Goal: Transaction & Acquisition: Purchase product/service

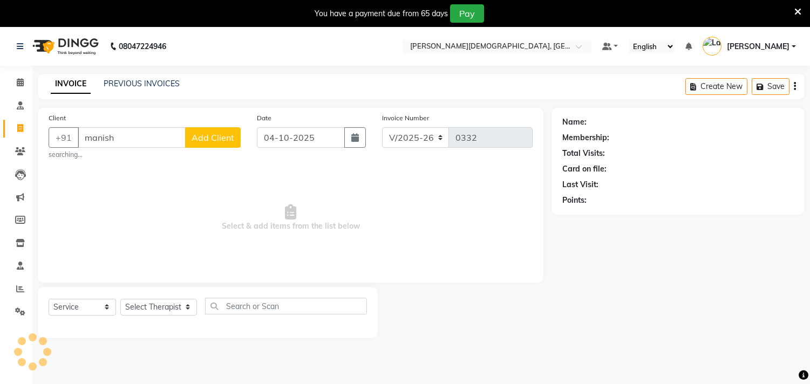
select select "6810"
select select "service"
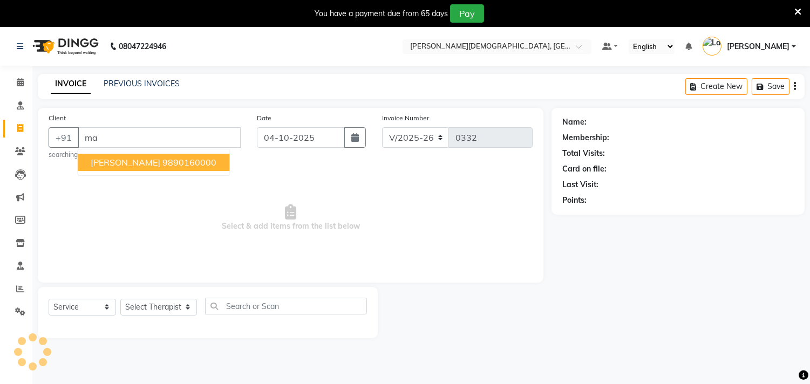
type input "m"
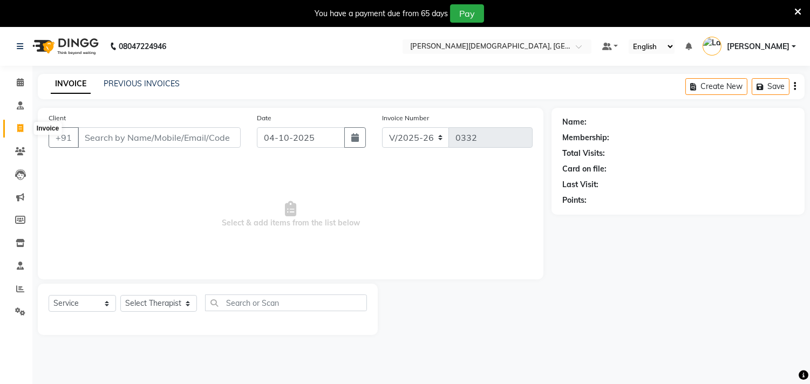
click at [20, 130] on icon at bounding box center [20, 128] width 6 height 8
select select "service"
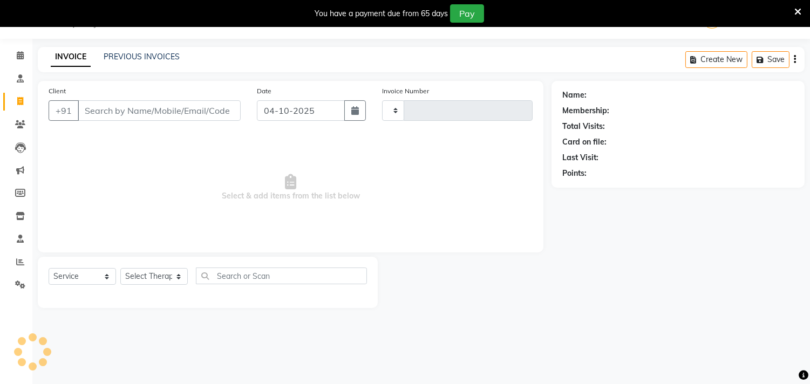
type input "0332"
select select "6810"
click at [22, 58] on icon at bounding box center [20, 55] width 7 height 8
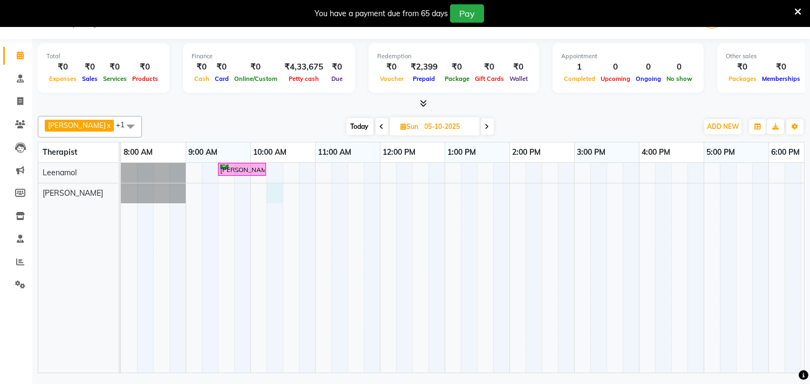
click at [274, 191] on div "[PERSON_NAME], 09:30 AM-10:15 AM, Kizhi / [PERSON_NAME] ([DATE] & [DATE])" at bounding box center [509, 268] width 777 height 210
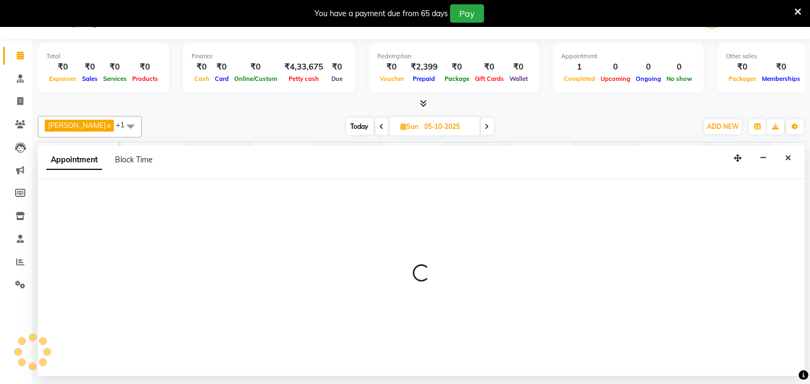
select select "93604"
select select "615"
select select "tentative"
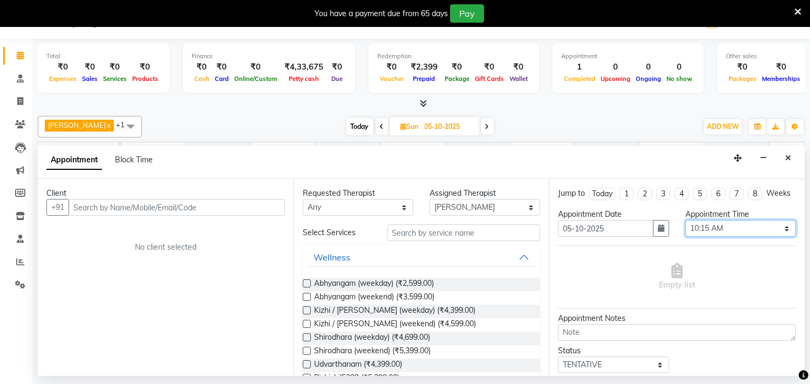
click at [775, 237] on select "Select 09:00 AM 09:15 AM 09:30 AM 09:45 AM 10:00 AM 10:15 AM 10:30 AM 10:45 AM …" at bounding box center [740, 228] width 111 height 17
select select "645"
click at [685, 230] on select "Select 09:00 AM 09:15 AM 09:30 AM 09:45 AM 10:00 AM 10:15 AM 10:30 AM 10:45 AM …" at bounding box center [740, 228] width 111 height 17
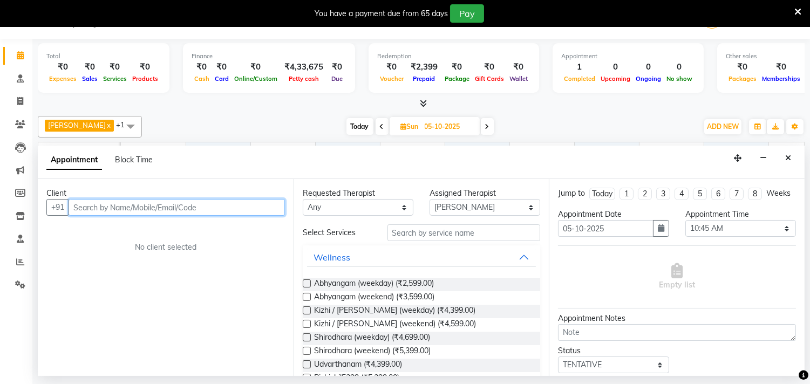
click at [123, 202] on input "text" at bounding box center [177, 207] width 216 height 17
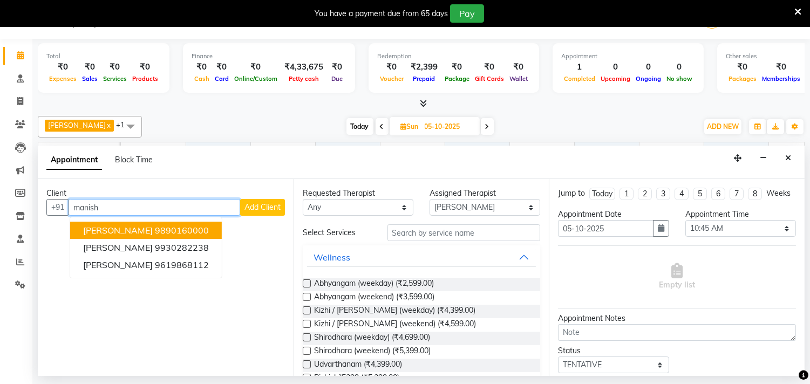
click at [134, 230] on span "[PERSON_NAME]" at bounding box center [118, 230] width 70 height 11
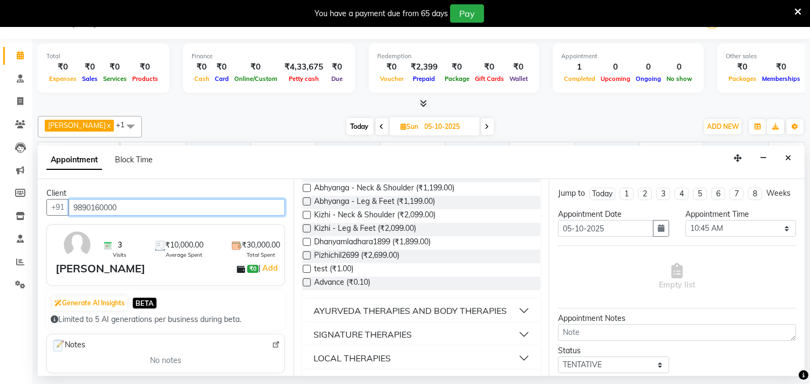
scroll to position [600, 0]
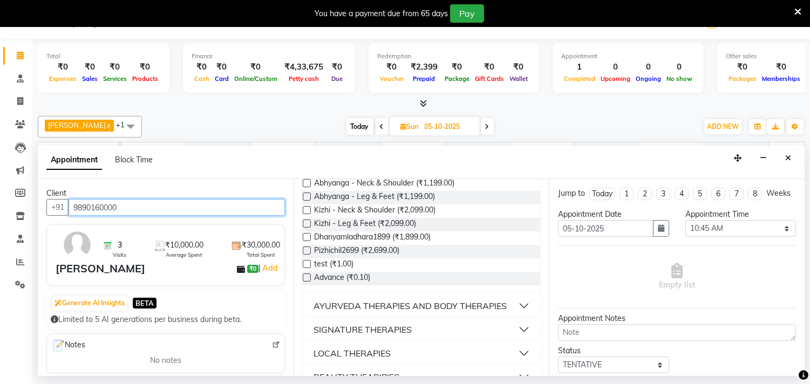
type input "9890160000"
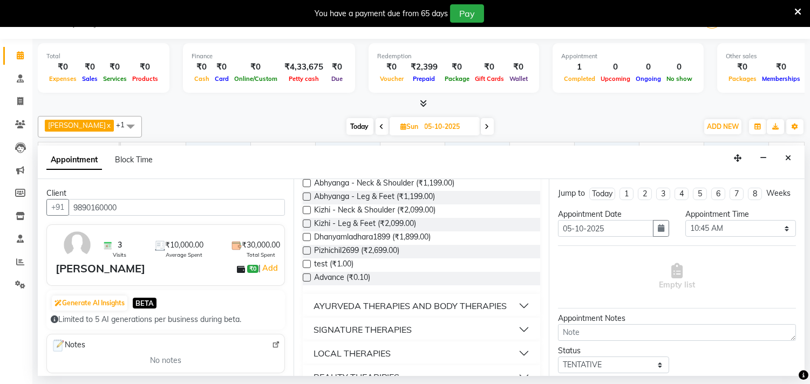
click at [329, 308] on div "AYURVEDA THERAPIES AND BODY THERAPIES" at bounding box center [410, 306] width 193 height 13
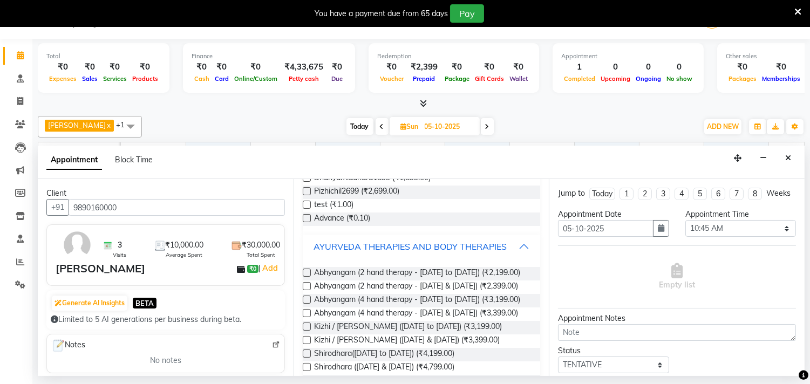
scroll to position [660, 0]
click at [306, 290] on label at bounding box center [307, 286] width 8 height 8
click at [306, 290] on input "checkbox" at bounding box center [306, 286] width 7 height 7
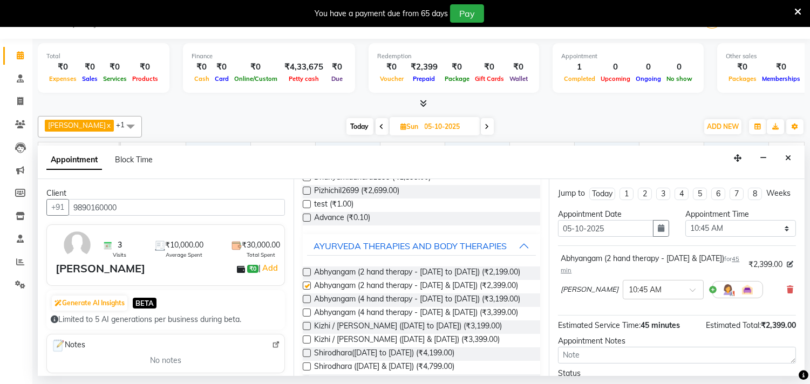
checkbox input "false"
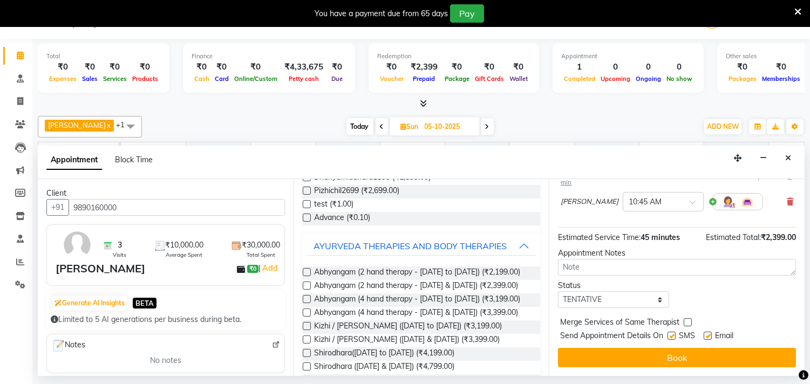
scroll to position [98, 0]
click at [651, 298] on select "Select TENTATIVE CONFIRM UPCOMING" at bounding box center [613, 299] width 111 height 17
select select "confirm booking"
click at [558, 291] on select "Select TENTATIVE CONFIRM UPCOMING" at bounding box center [613, 299] width 111 height 17
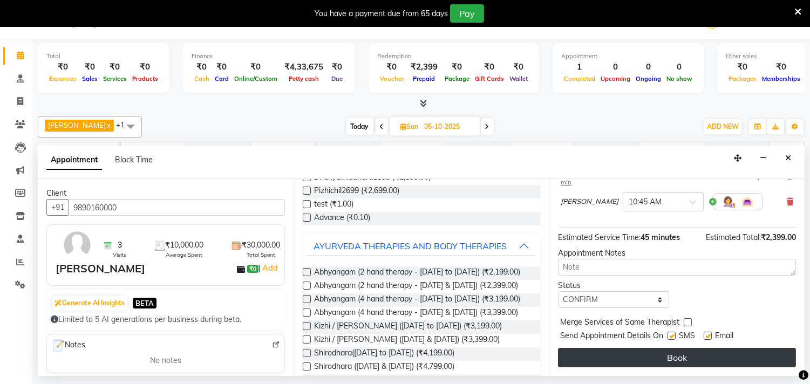
click at [674, 353] on button "Book" at bounding box center [677, 357] width 238 height 19
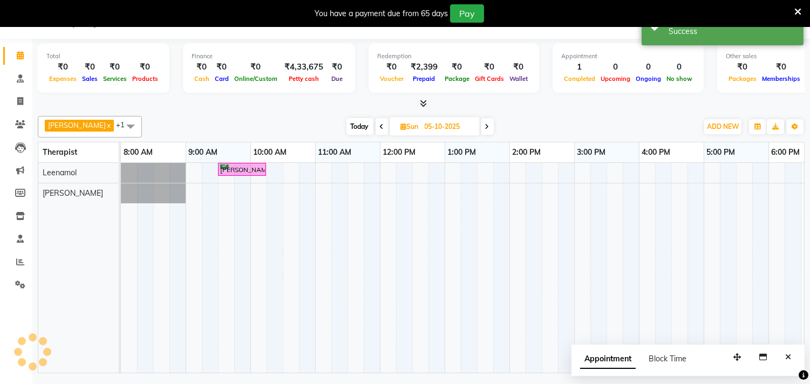
scroll to position [0, 0]
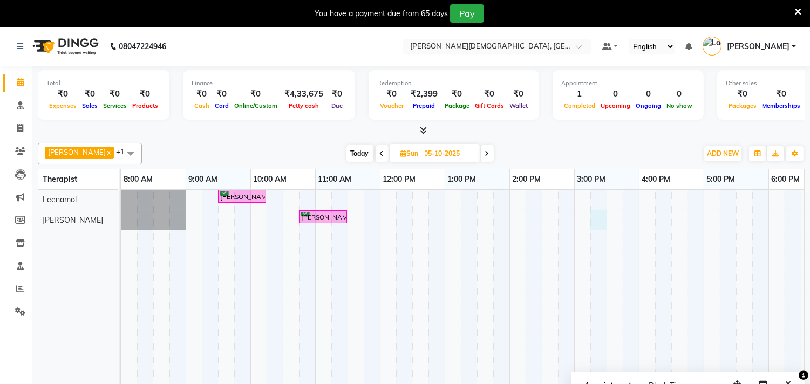
click at [603, 216] on div "[PERSON_NAME], 09:30 AM-10:15 AM, Kizhi / [PERSON_NAME] ([DATE] & [DATE]) [PERS…" at bounding box center [509, 295] width 777 height 210
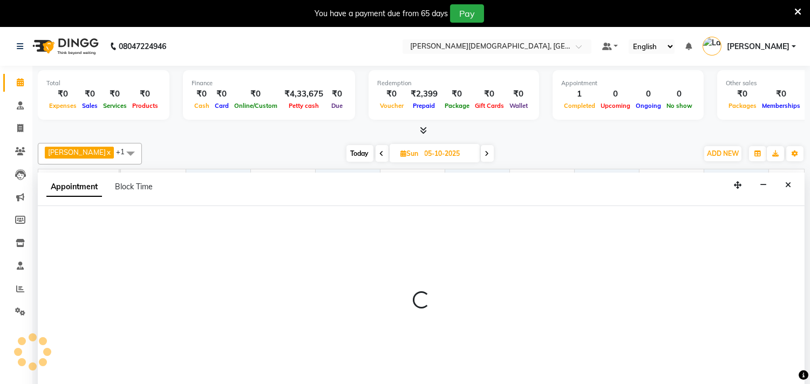
scroll to position [27, 0]
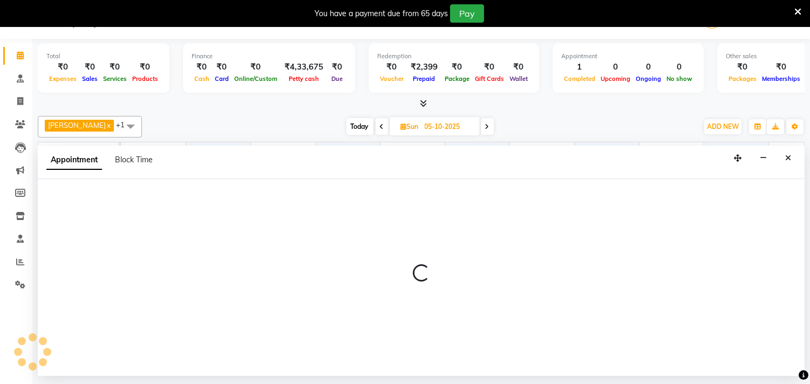
select select "93604"
select select "tentative"
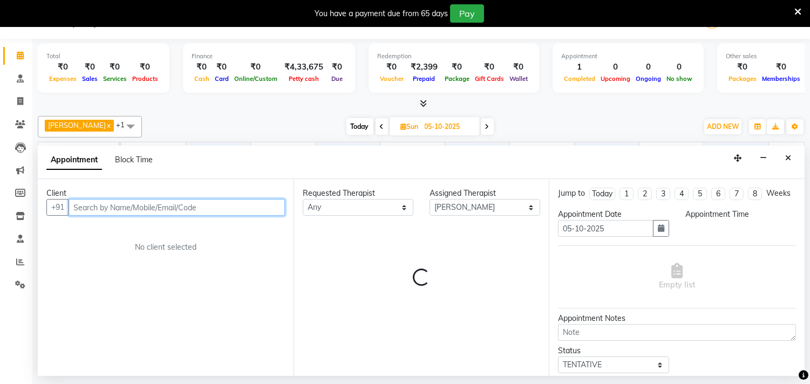
select select "915"
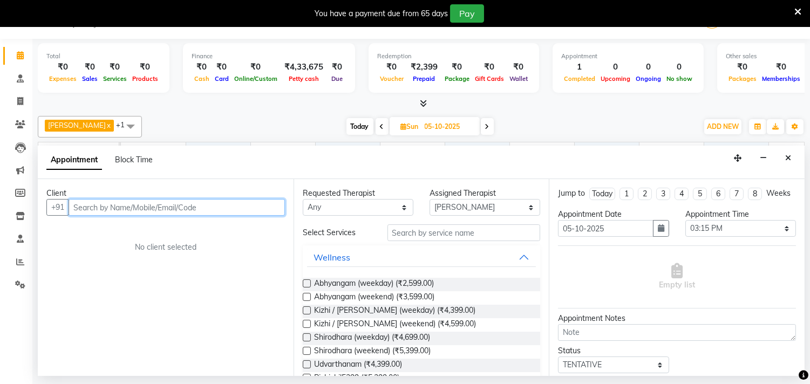
click at [132, 211] on input "text" at bounding box center [177, 207] width 216 height 17
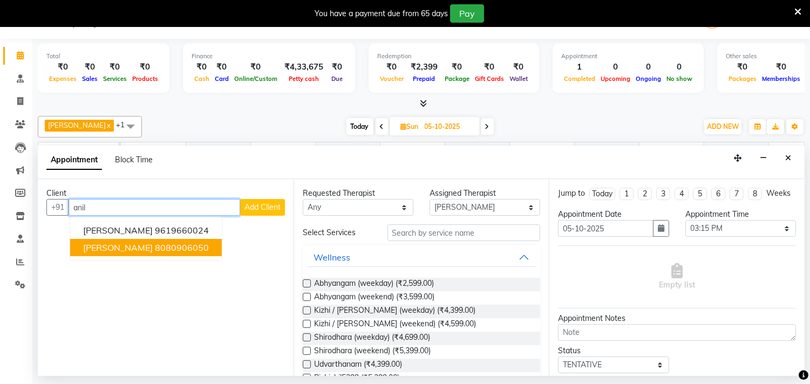
click at [163, 247] on ngb-highlight "8080906050" at bounding box center [182, 247] width 54 height 11
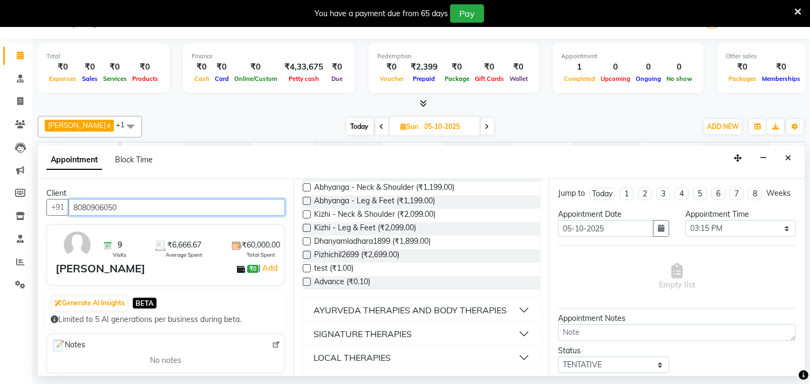
scroll to position [660, 0]
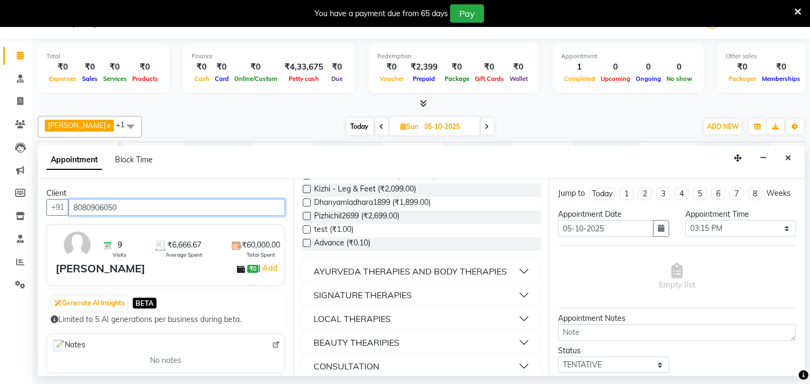
type input "8080906050"
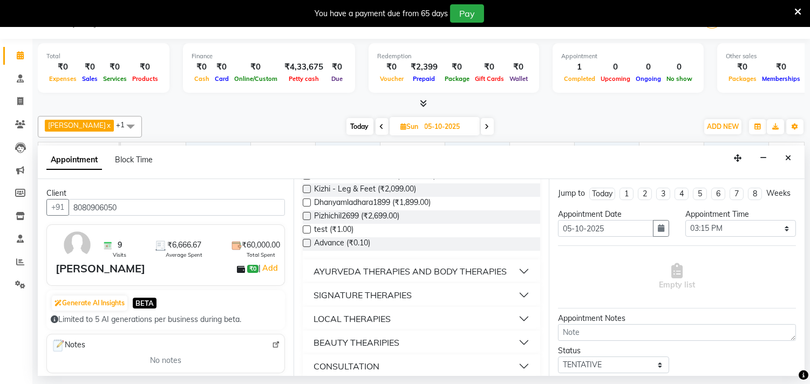
click at [393, 268] on div "AYURVEDA THERAPIES AND BODY THERAPIES" at bounding box center [410, 271] width 193 height 13
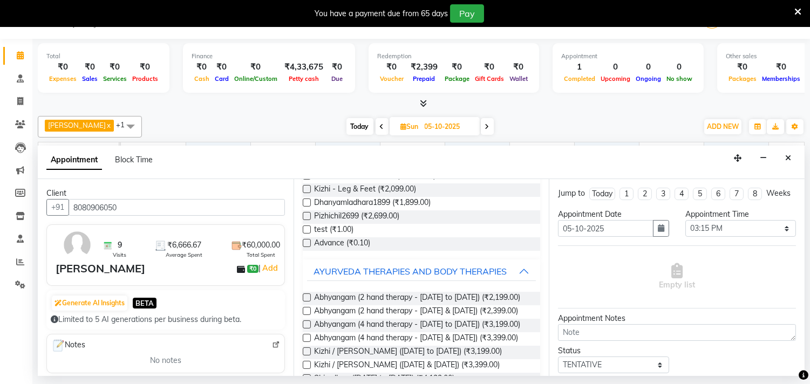
click at [309, 315] on label at bounding box center [307, 311] width 8 height 8
click at [309, 316] on input "checkbox" at bounding box center [306, 312] width 7 height 7
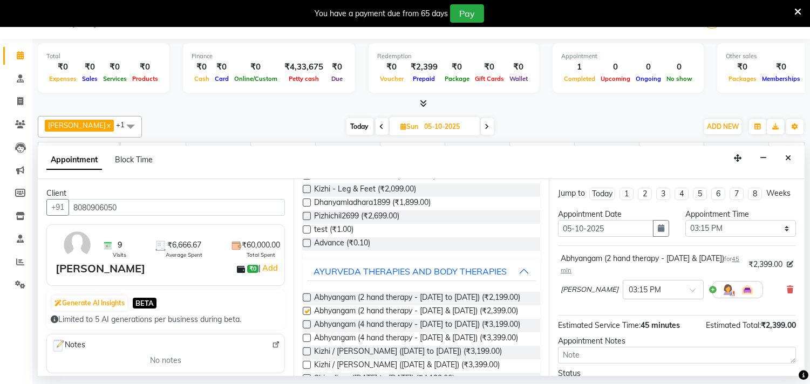
checkbox input "false"
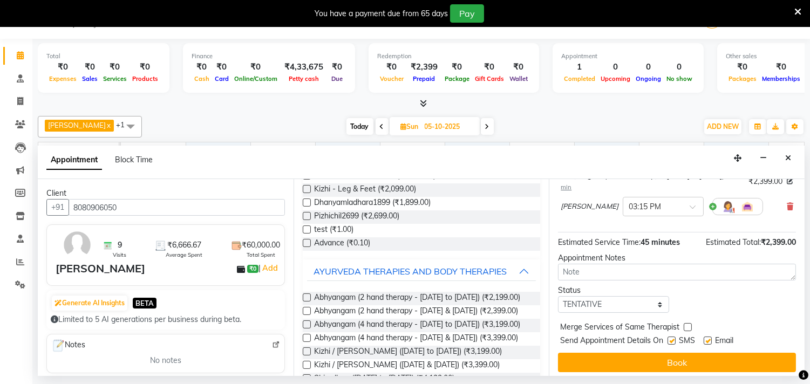
scroll to position [98, 0]
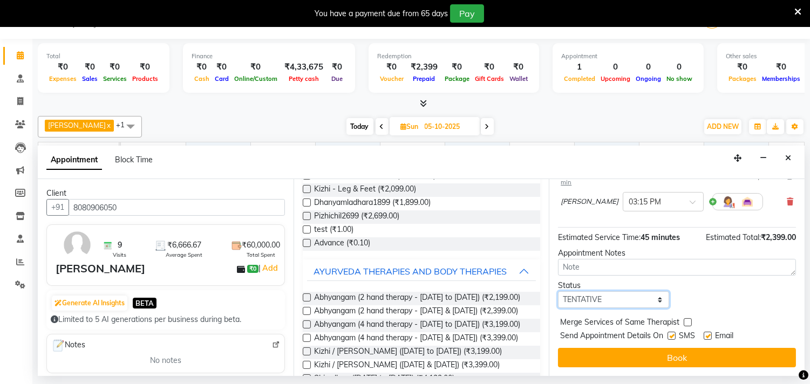
click at [655, 300] on select "Select TENTATIVE CONFIRM UPCOMING" at bounding box center [613, 299] width 111 height 17
select select "confirm booking"
click at [558, 291] on select "Select TENTATIVE CONFIRM UPCOMING" at bounding box center [613, 299] width 111 height 17
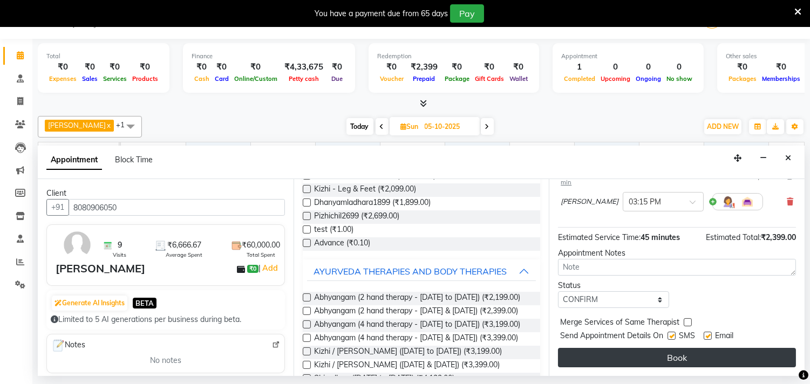
click at [663, 352] on button "Book" at bounding box center [677, 357] width 238 height 19
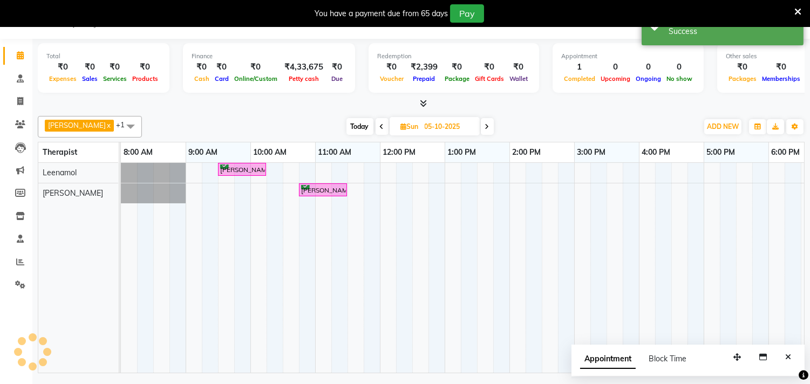
scroll to position [0, 0]
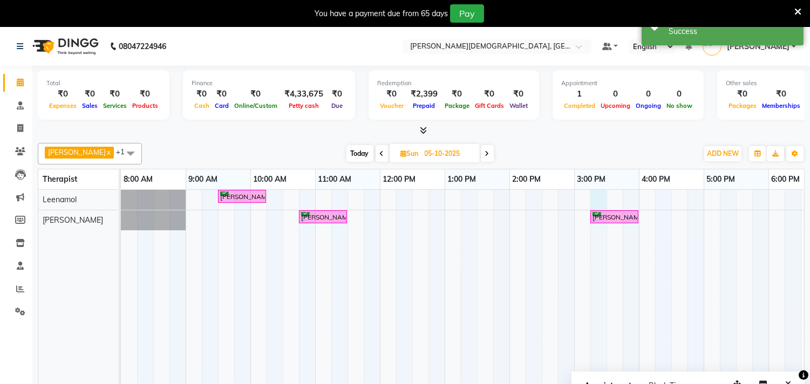
click at [600, 196] on div "[PERSON_NAME], 09:30 AM-10:15 AM, Kizhi / [PERSON_NAME] ([DATE] & [DATE]) [PERS…" at bounding box center [509, 295] width 777 height 210
select select "57160"
select select "915"
select select "tentative"
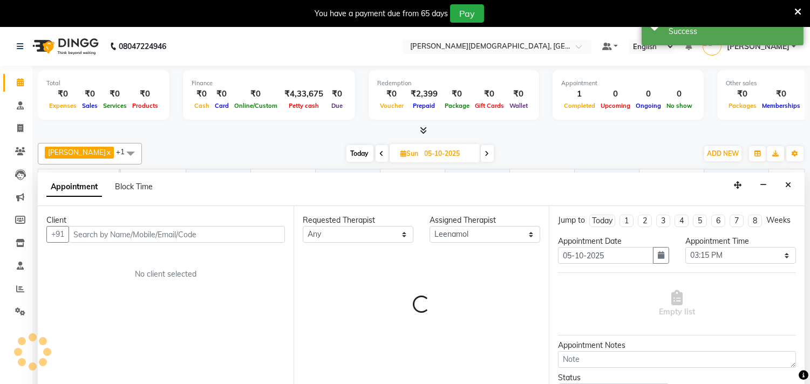
scroll to position [27, 0]
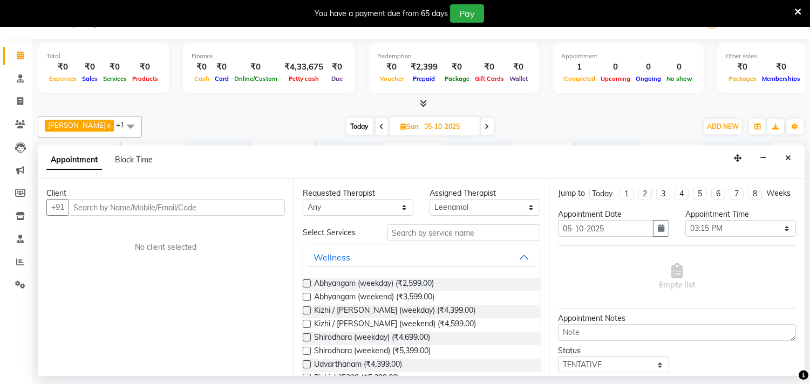
click at [93, 209] on input "text" at bounding box center [177, 207] width 216 height 17
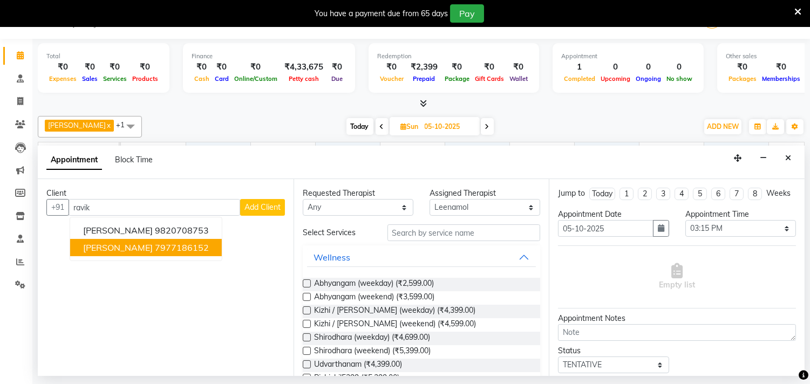
click at [133, 246] on span "[PERSON_NAME]" at bounding box center [118, 247] width 70 height 11
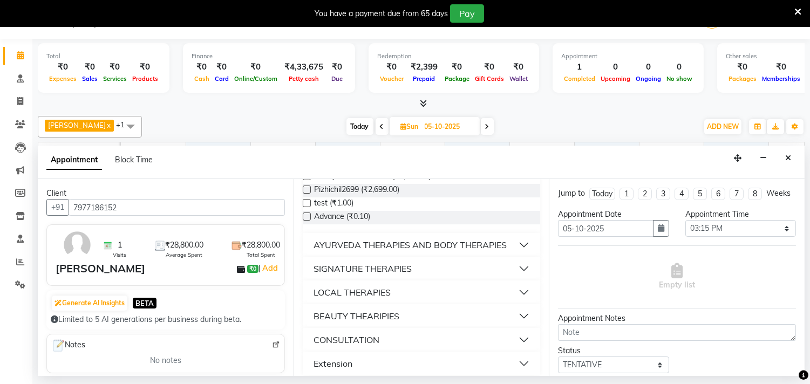
scroll to position [693, 0]
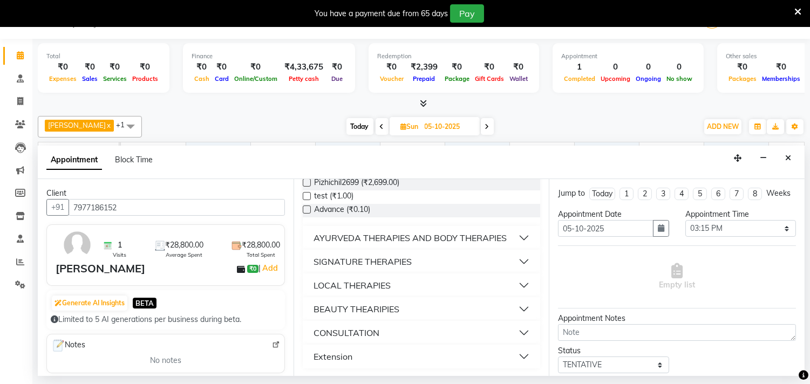
type input "7977186152"
click at [381, 234] on div "AYURVEDA THERAPIES AND BODY THERAPIES" at bounding box center [410, 238] width 193 height 13
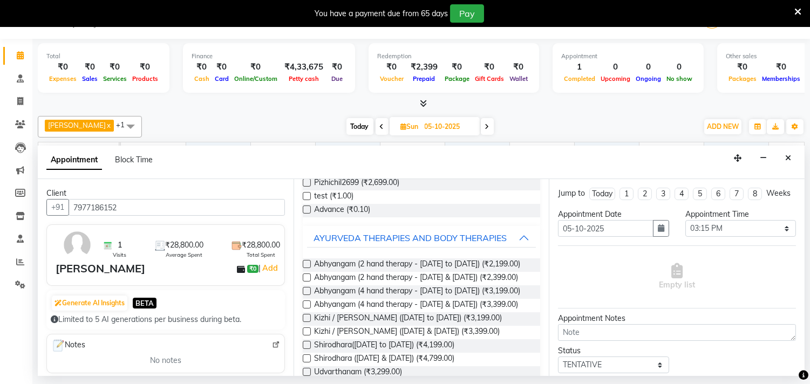
click at [308, 282] on label at bounding box center [307, 278] width 8 height 8
click at [308, 282] on input "checkbox" at bounding box center [306, 278] width 7 height 7
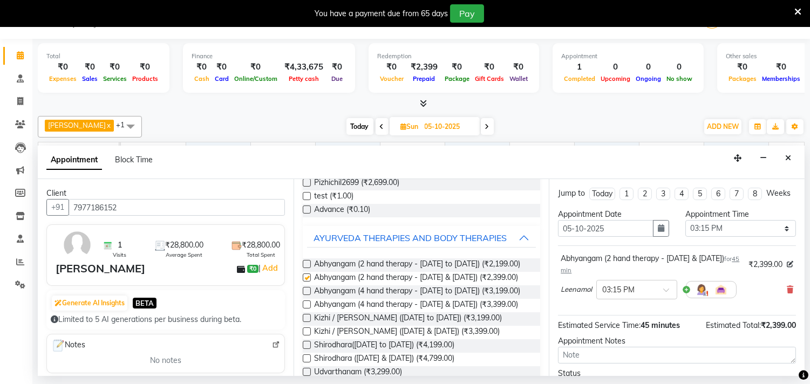
checkbox input "false"
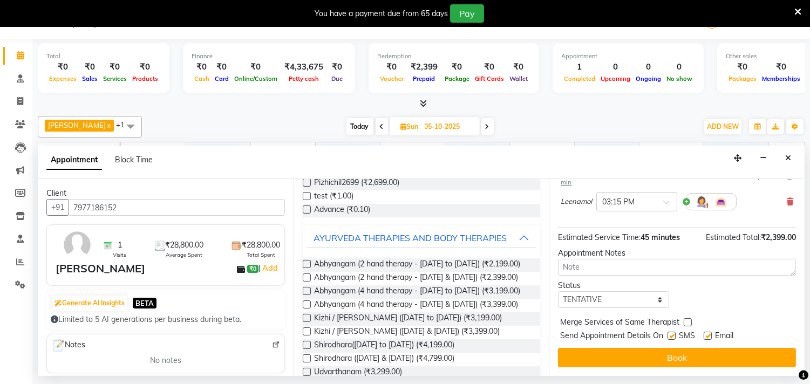
scroll to position [98, 0]
click at [657, 300] on select "Select TENTATIVE CONFIRM UPCOMING" at bounding box center [613, 299] width 111 height 17
select select "confirm booking"
click at [558, 291] on select "Select TENTATIVE CONFIRM UPCOMING" at bounding box center [613, 299] width 111 height 17
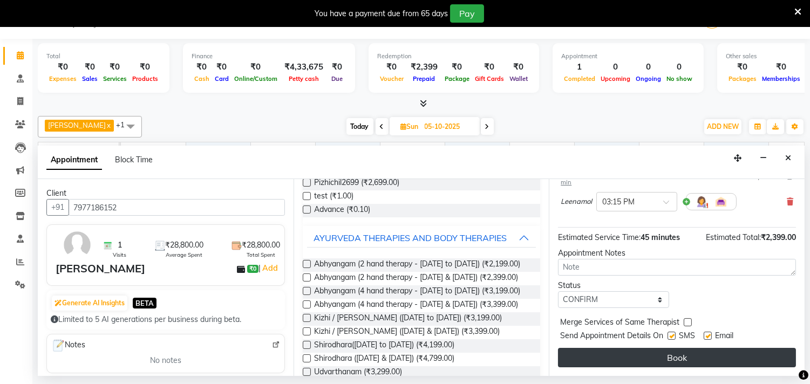
click at [678, 351] on button "Book" at bounding box center [677, 357] width 238 height 19
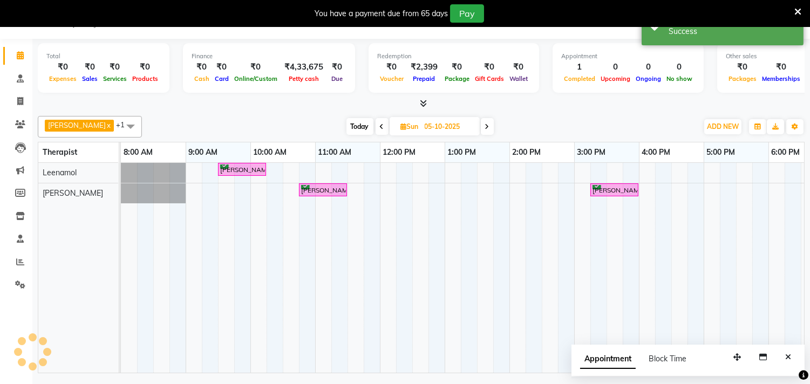
scroll to position [0, 0]
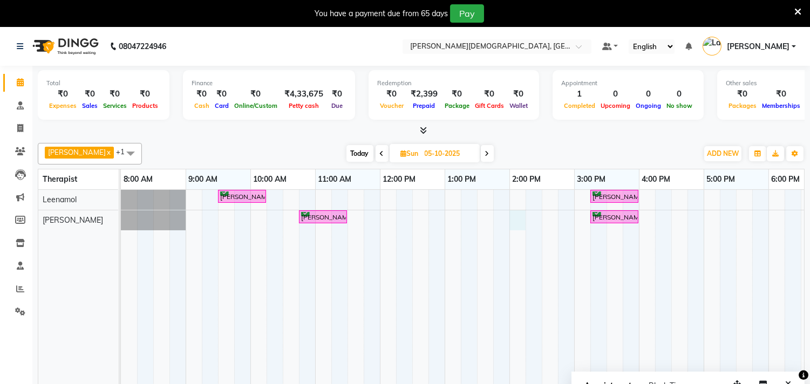
click at [520, 218] on div "[PERSON_NAME], 09:30 AM-10:15 AM, Kizhi / [PERSON_NAME] ([DATE] & [DATE]) [PERS…" at bounding box center [509, 295] width 777 height 210
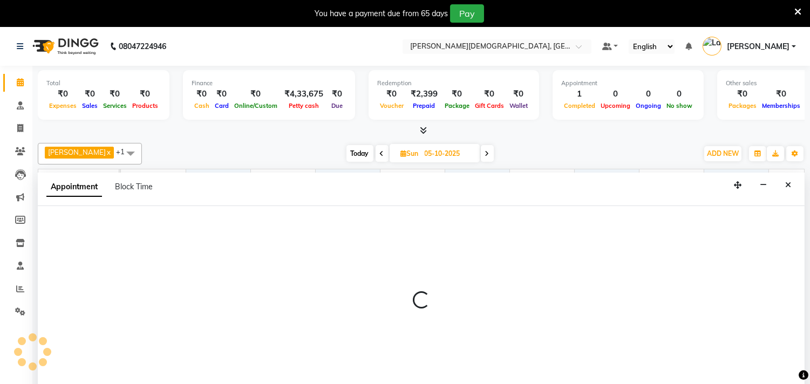
scroll to position [27, 0]
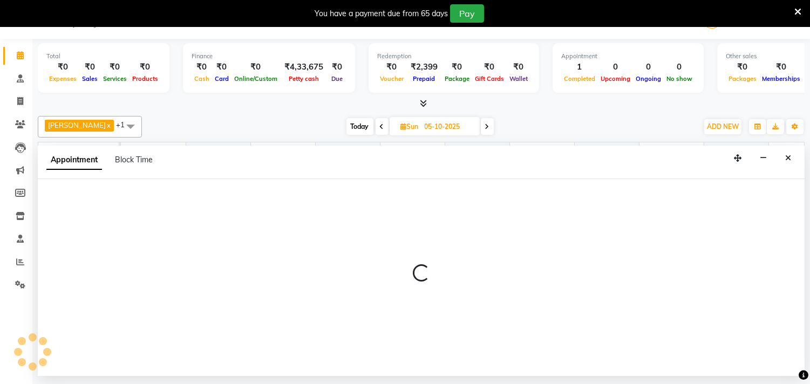
select select "93604"
select select "tentative"
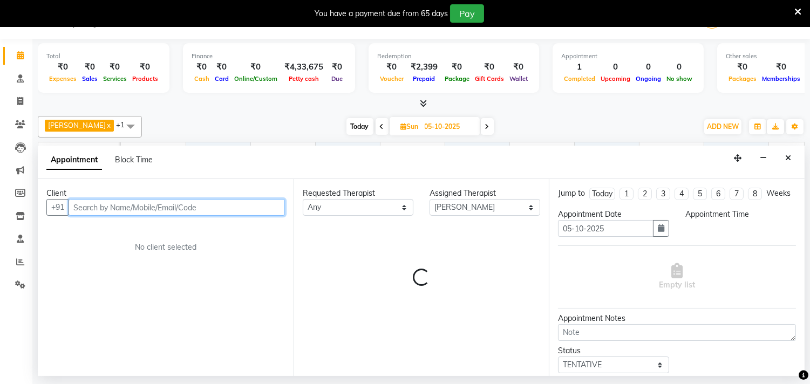
select select "840"
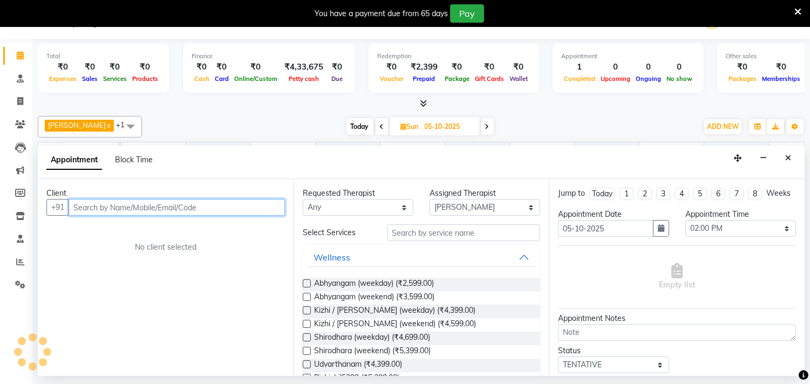
drag, startPoint x: 87, startPoint y: 209, endPoint x: 88, endPoint y: 216, distance: 7.6
click at [87, 209] on input "text" at bounding box center [177, 207] width 216 height 17
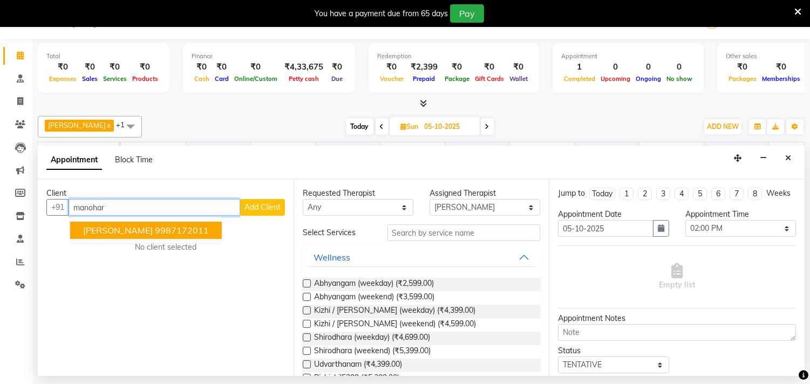
click at [91, 233] on span "[PERSON_NAME]" at bounding box center [118, 230] width 70 height 11
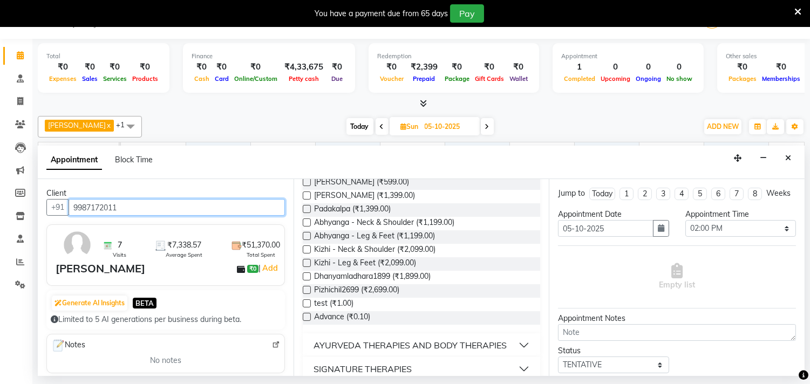
scroll to position [600, 0]
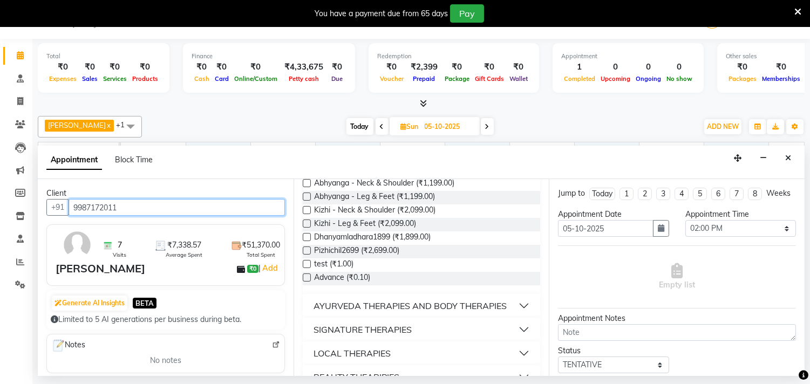
type input "9987172011"
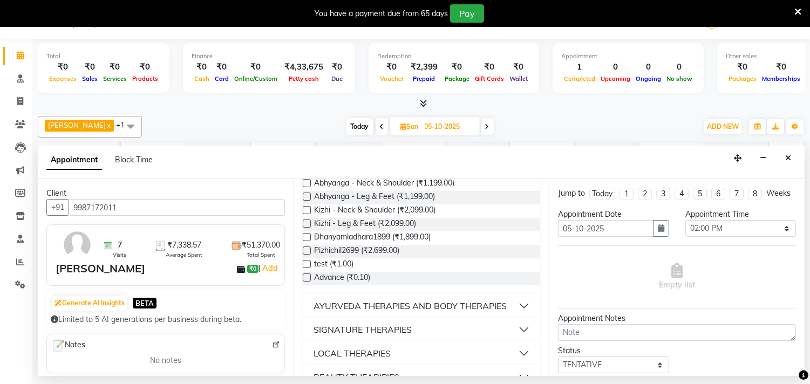
click at [425, 306] on div "AYURVEDA THERAPIES AND BODY THERAPIES" at bounding box center [410, 306] width 193 height 13
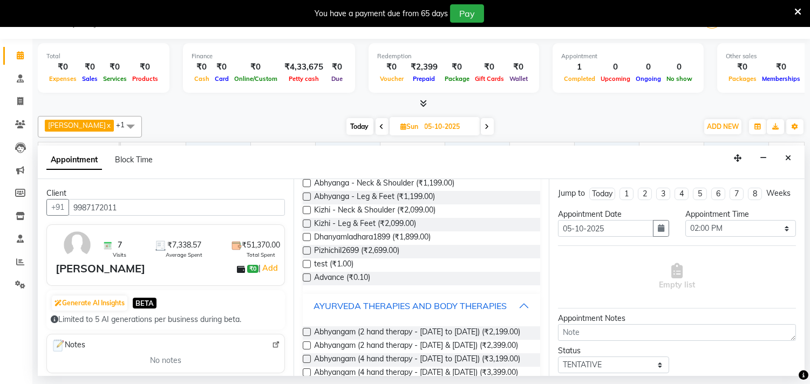
scroll to position [660, 0]
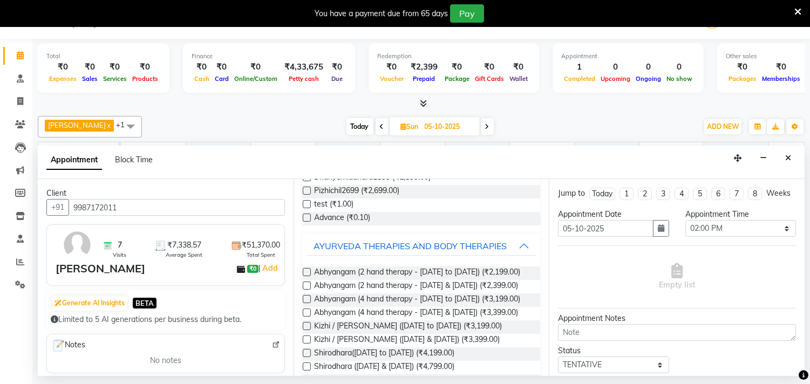
click at [308, 290] on label at bounding box center [307, 286] width 8 height 8
click at [308, 290] on input "checkbox" at bounding box center [306, 286] width 7 height 7
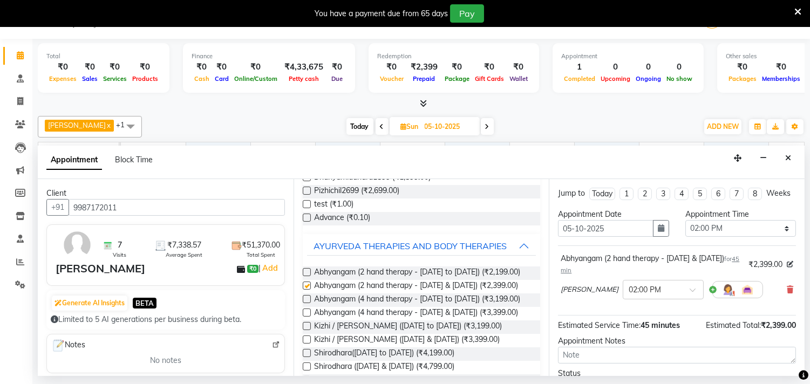
checkbox input "false"
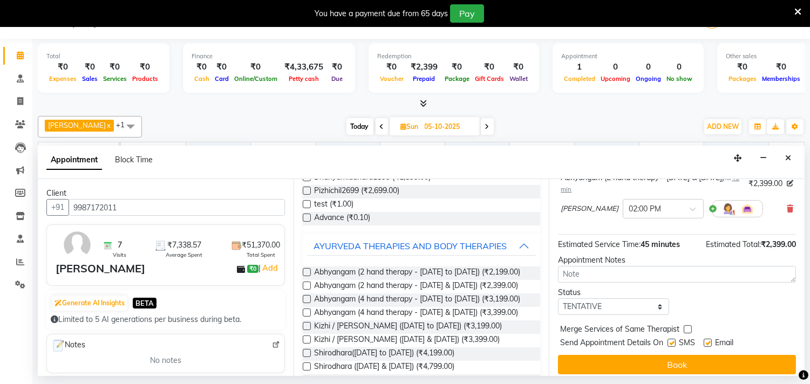
scroll to position [98, 0]
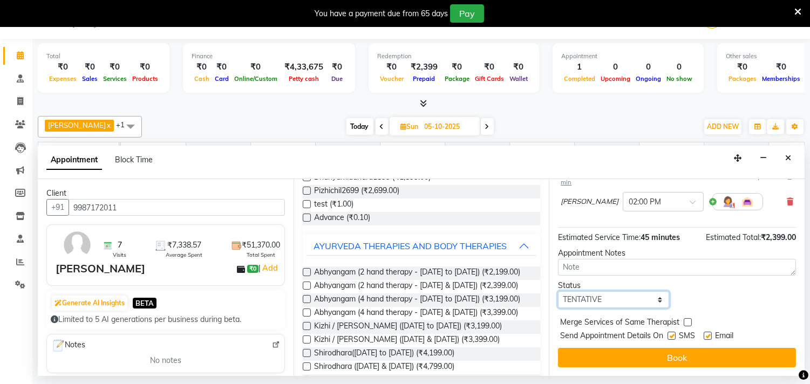
click at [654, 300] on select "Select TENTATIVE CONFIRM UPCOMING" at bounding box center [613, 299] width 111 height 17
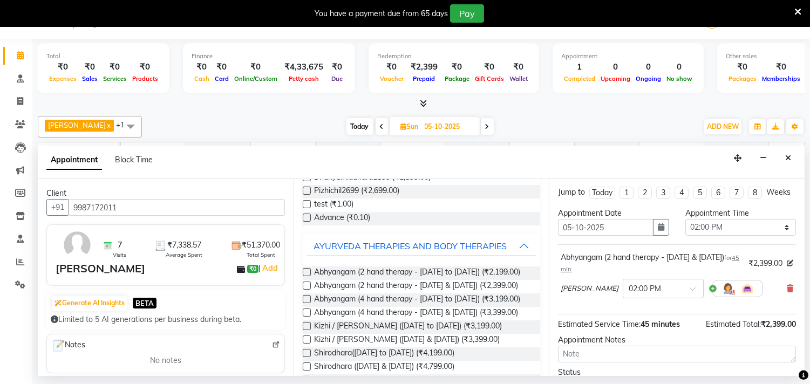
scroll to position [0, 0]
click at [787, 294] on icon at bounding box center [790, 290] width 6 height 8
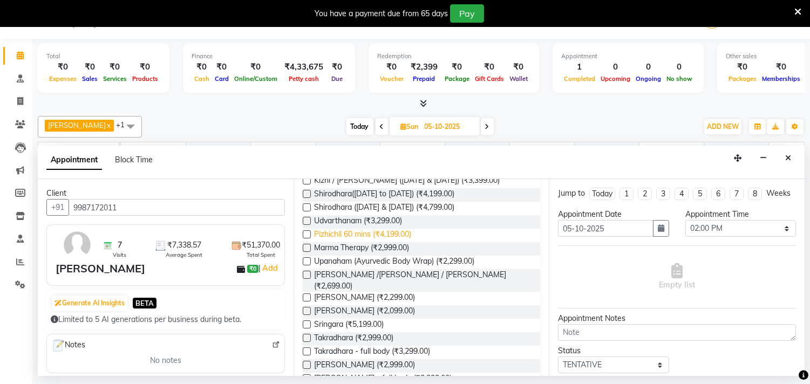
scroll to position [839, 0]
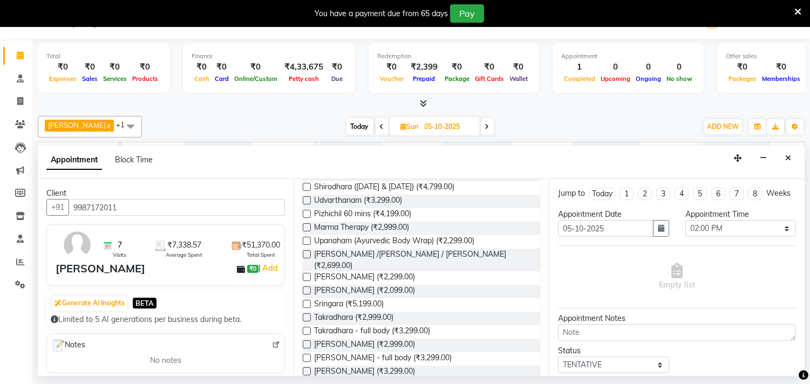
click at [305, 259] on label at bounding box center [307, 254] width 8 height 8
click at [305, 259] on input "checkbox" at bounding box center [306, 255] width 7 height 7
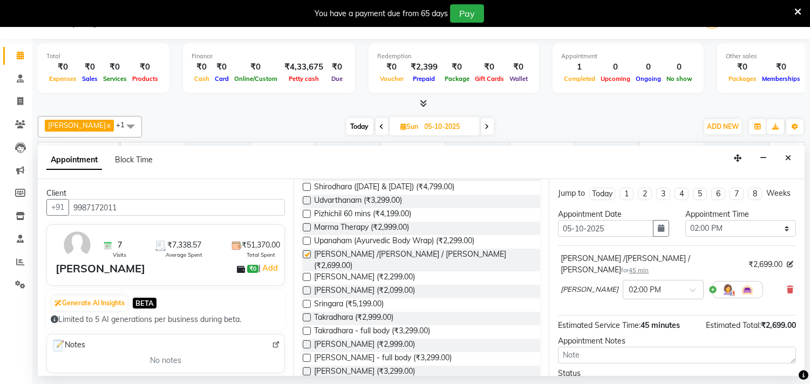
checkbox input "false"
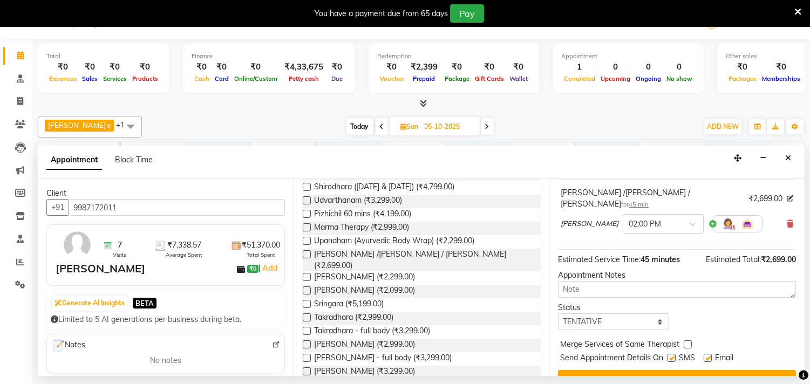
scroll to position [84, 0]
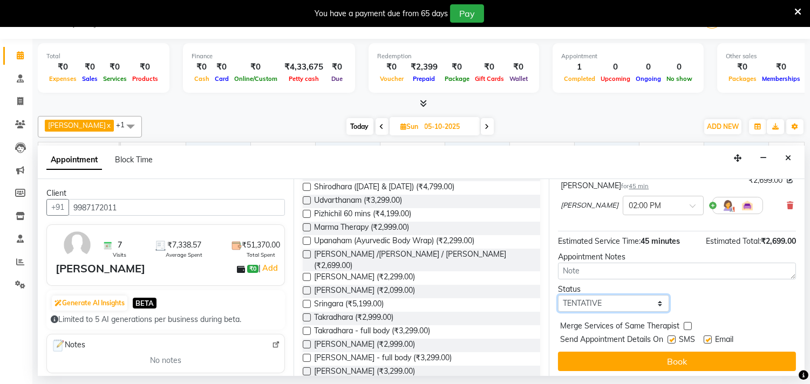
click at [652, 310] on select "Select TENTATIVE CONFIRM UPCOMING" at bounding box center [613, 303] width 111 height 17
select select "confirm booking"
click at [558, 305] on select "Select TENTATIVE CONFIRM UPCOMING" at bounding box center [613, 303] width 111 height 17
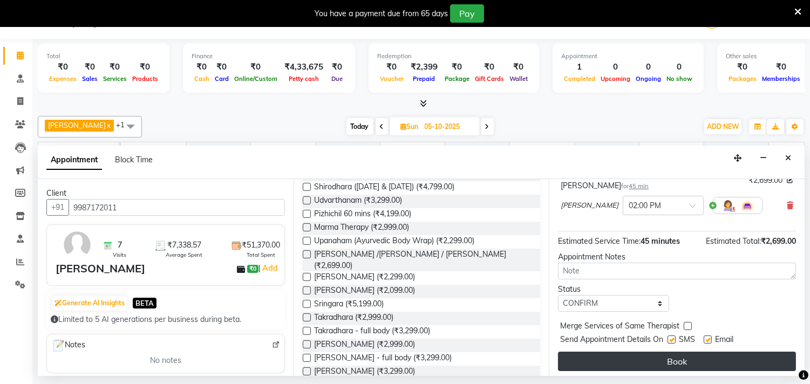
click at [675, 369] on button "Book" at bounding box center [677, 361] width 238 height 19
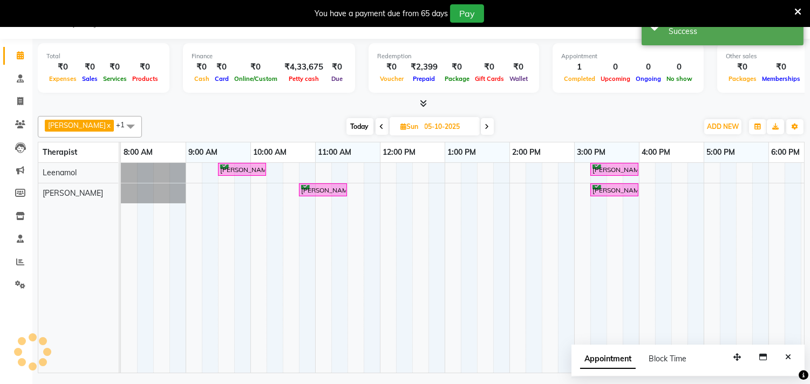
scroll to position [0, 0]
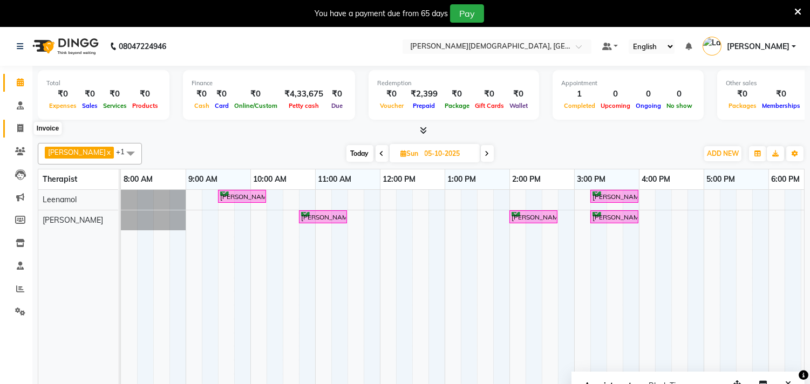
click at [21, 127] on icon at bounding box center [20, 128] width 6 height 8
select select "service"
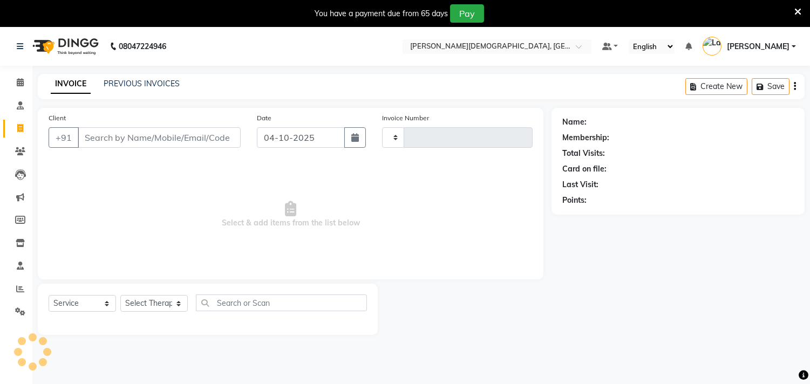
type input "0332"
select select "6810"
click at [154, 85] on link "PREVIOUS INVOICES" at bounding box center [142, 84] width 76 height 10
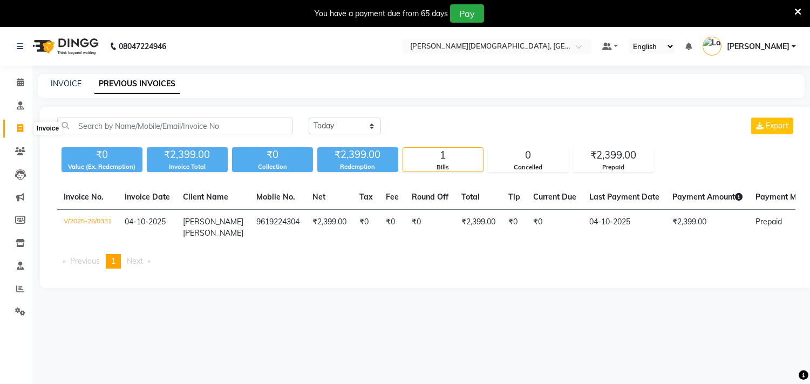
click at [18, 127] on icon at bounding box center [20, 128] width 6 height 8
select select "service"
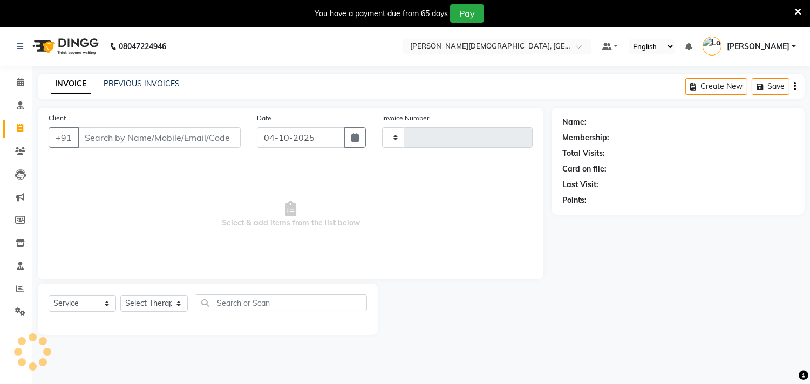
scroll to position [9, 0]
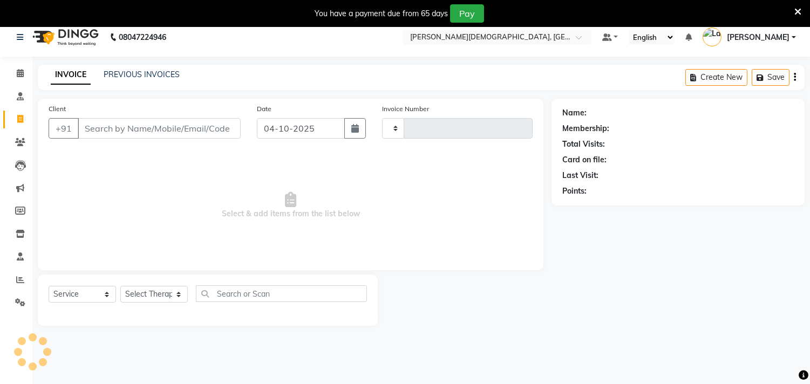
type input "0332"
select select "6810"
click at [104, 127] on input "Client" at bounding box center [159, 128] width 163 height 21
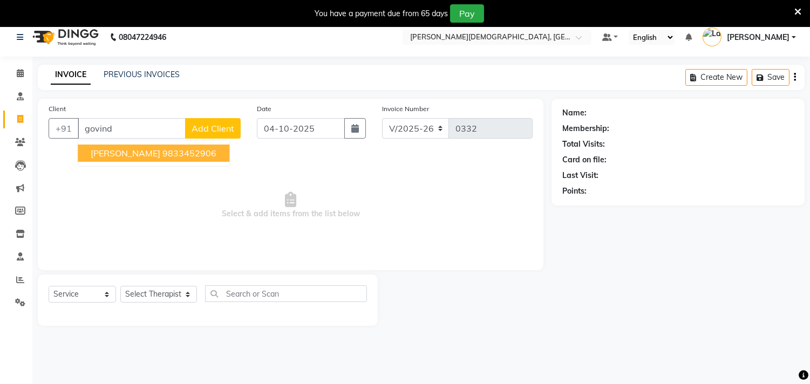
click at [105, 148] on span "[PERSON_NAME]" at bounding box center [126, 153] width 70 height 11
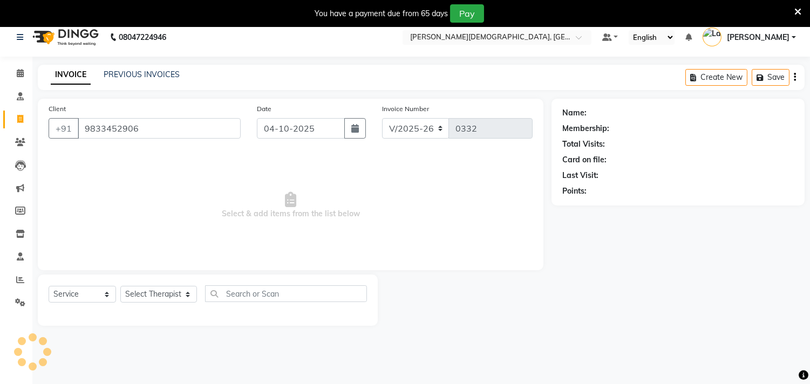
type input "9833452906"
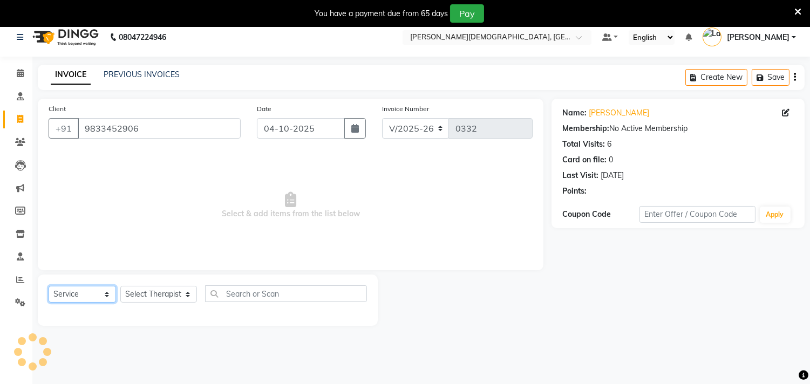
click at [77, 293] on select "Select Service Product Membership Package Voucher Prepaid Gift Card" at bounding box center [82, 294] width 67 height 17
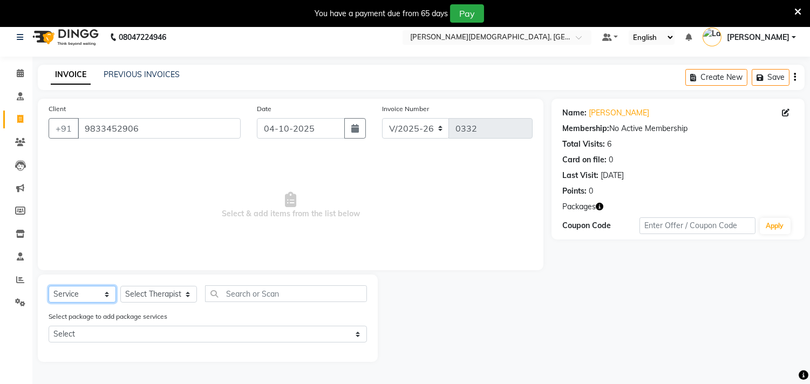
click at [49, 286] on select "Select Service Product Membership Package Voucher Prepaid Gift Card" at bounding box center [82, 294] width 67 height 17
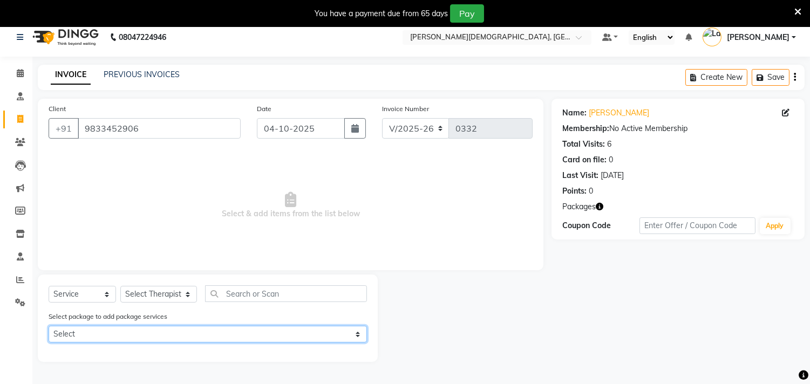
click at [93, 330] on select "Select Pay 16000 & get 12 Abh" at bounding box center [208, 334] width 318 height 17
select select "1: Object"
click at [49, 326] on select "Select Pay 16000 & get 12 Abh" at bounding box center [208, 334] width 318 height 17
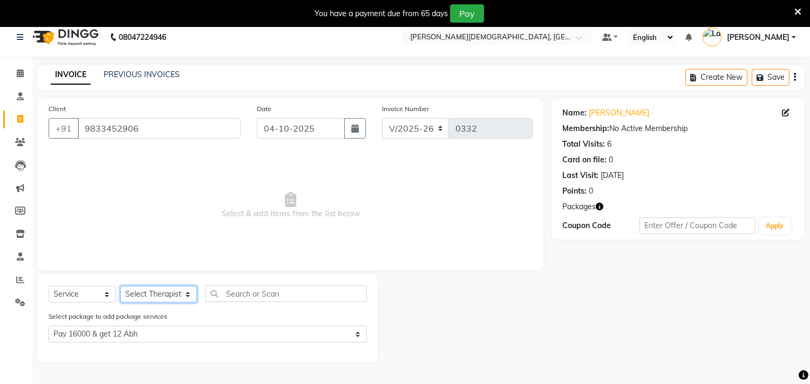
click at [172, 294] on select "Select Therapist [PERSON_NAME] [PERSON_NAME] Amla [PERSON_NAME] [PERSON_NAME] […" at bounding box center [158, 294] width 77 height 17
select select "90161"
click at [120, 286] on select "Select Therapist [PERSON_NAME] [PERSON_NAME] Amla [PERSON_NAME] [PERSON_NAME] […" at bounding box center [158, 294] width 77 height 17
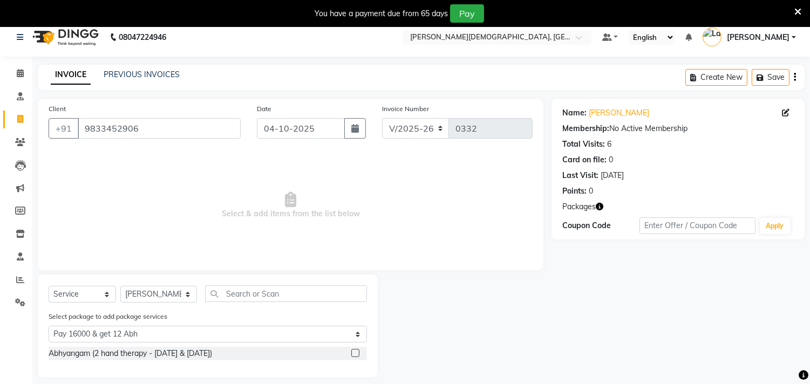
click at [351, 349] on div at bounding box center [354, 354] width 7 height 11
click at [359, 349] on div at bounding box center [359, 353] width 16 height 13
click at [355, 351] on label at bounding box center [355, 353] width 8 height 8
click at [355, 351] on input "checkbox" at bounding box center [354, 353] width 7 height 7
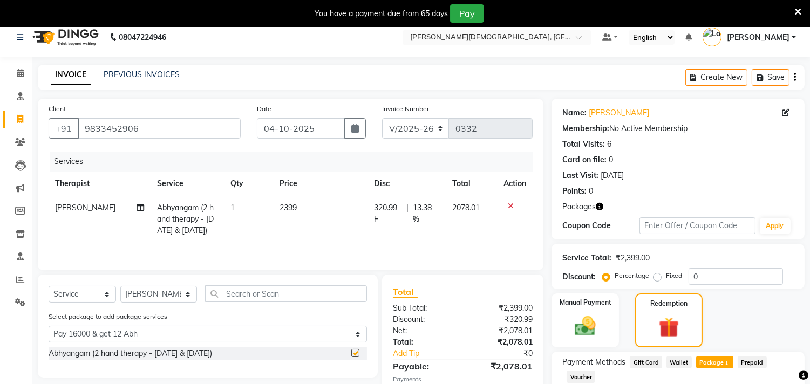
checkbox input "false"
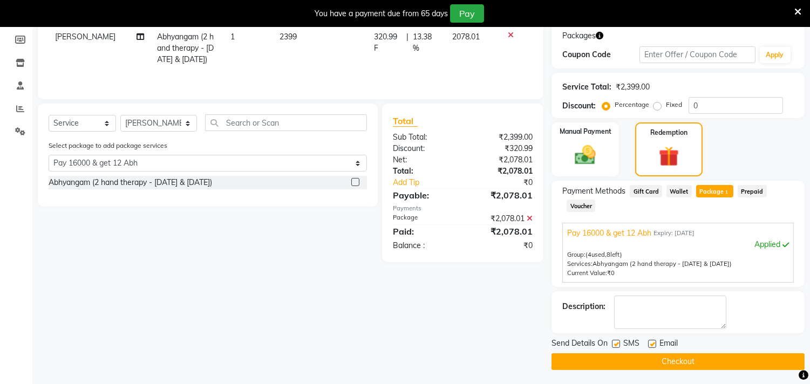
scroll to position [182, 0]
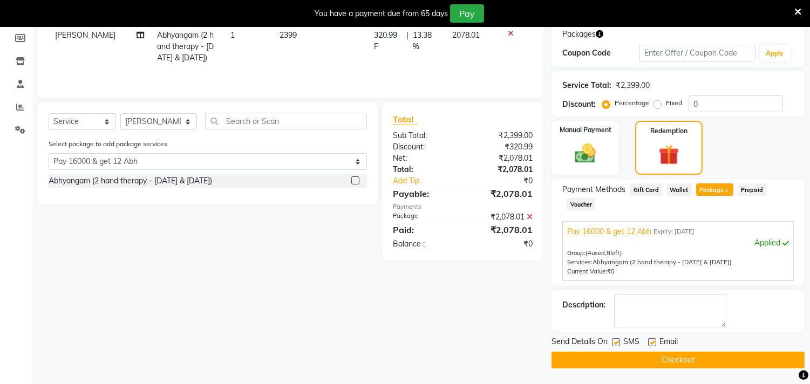
click at [616, 339] on label at bounding box center [616, 342] width 8 height 8
click at [616, 339] on input "checkbox" at bounding box center [615, 342] width 7 height 7
checkbox input "false"
click at [651, 342] on label at bounding box center [652, 342] width 8 height 8
click at [651, 342] on input "checkbox" at bounding box center [651, 342] width 7 height 7
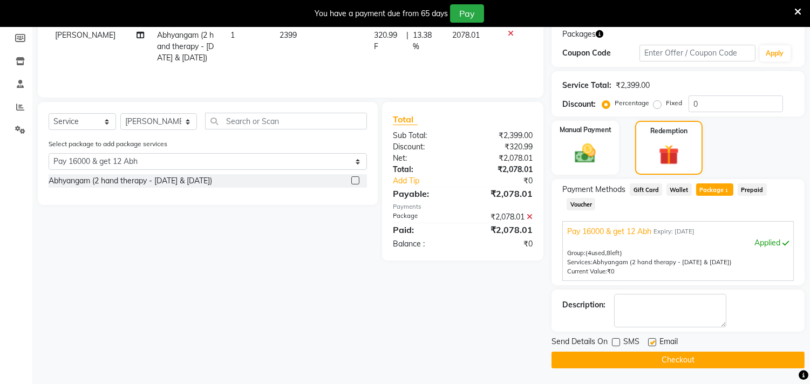
checkbox input "false"
click at [667, 358] on button "Checkout" at bounding box center [678, 360] width 253 height 17
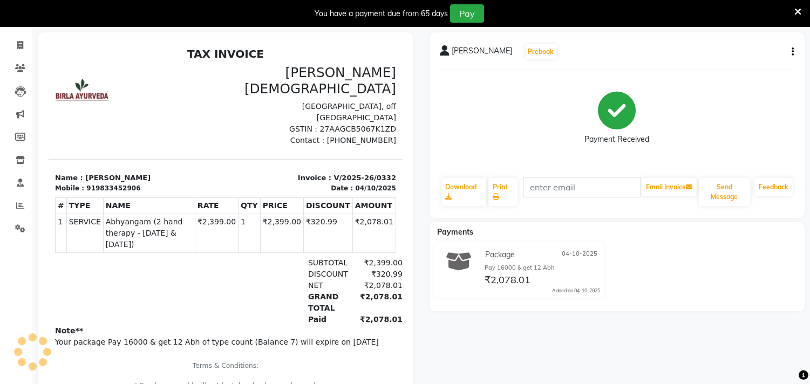
scroll to position [62, 0]
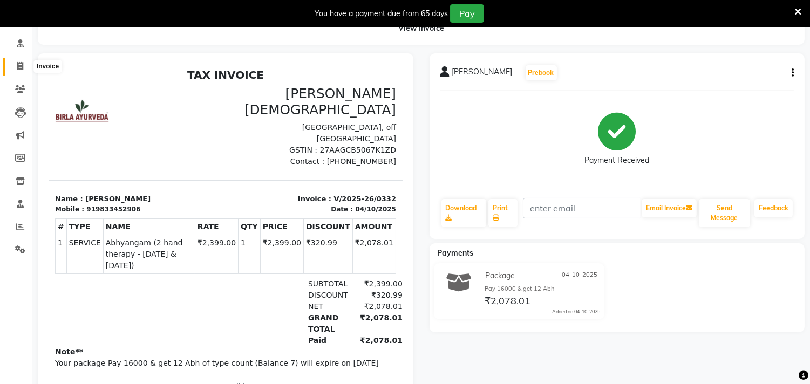
click at [18, 66] on icon at bounding box center [20, 66] width 6 height 8
select select "service"
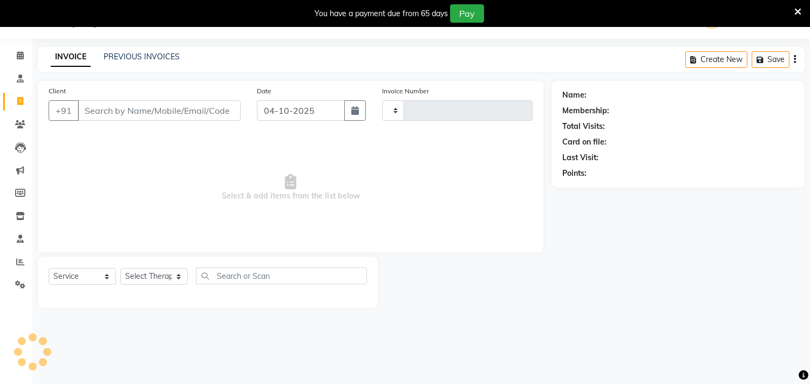
scroll to position [27, 0]
click at [144, 52] on link "PREVIOUS INVOICES" at bounding box center [142, 57] width 76 height 10
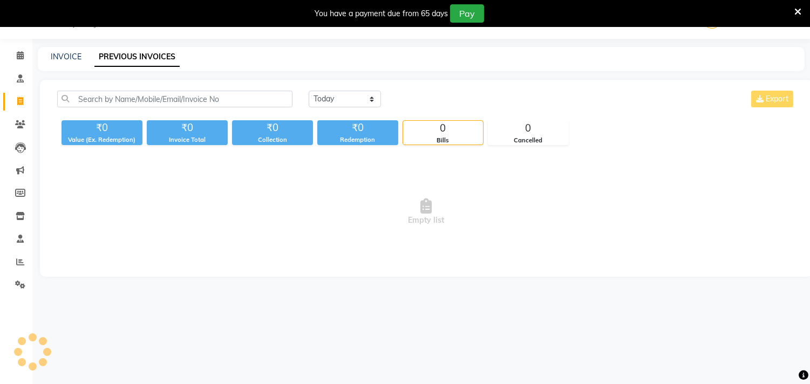
click at [152, 55] on link "PREVIOUS INVOICES" at bounding box center [136, 56] width 85 height 19
click at [135, 58] on link "PREVIOUS INVOICES" at bounding box center [136, 56] width 85 height 19
click at [17, 100] on icon at bounding box center [20, 101] width 6 height 8
select select "service"
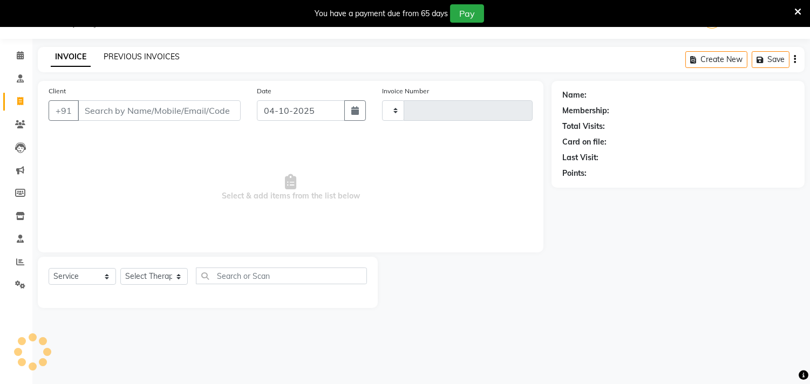
type input "0333"
click at [146, 58] on link "PREVIOUS INVOICES" at bounding box center [142, 57] width 76 height 10
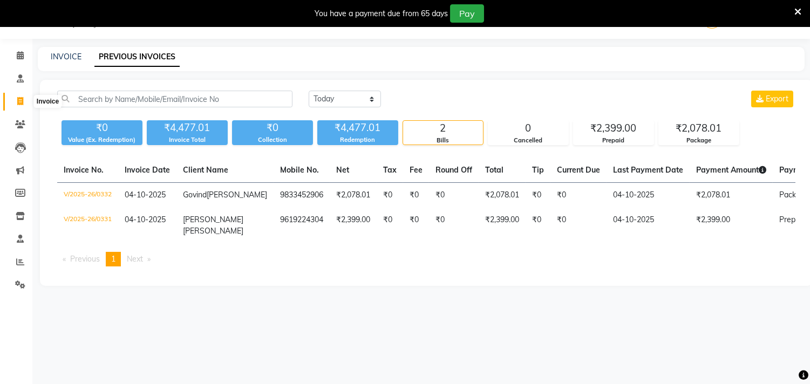
click at [19, 101] on icon at bounding box center [20, 101] width 6 height 8
select select "service"
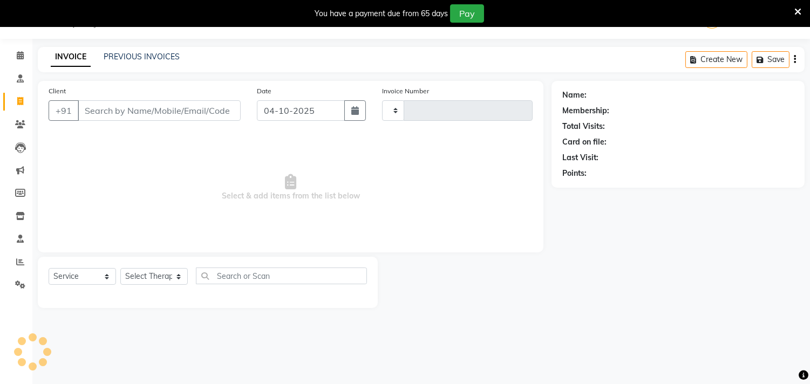
type input "0333"
select select "6810"
click at [93, 107] on input "Client" at bounding box center [159, 110] width 163 height 21
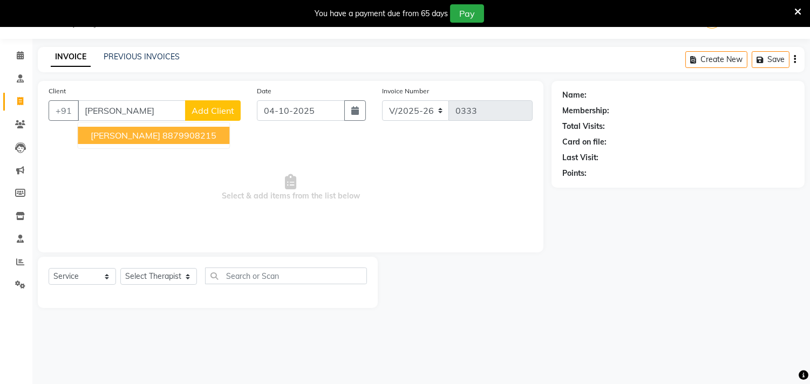
drag, startPoint x: 112, startPoint y: 137, endPoint x: 96, endPoint y: 141, distance: 17.3
click at [98, 140] on span "[PERSON_NAME]" at bounding box center [126, 135] width 70 height 11
type input "8879908215"
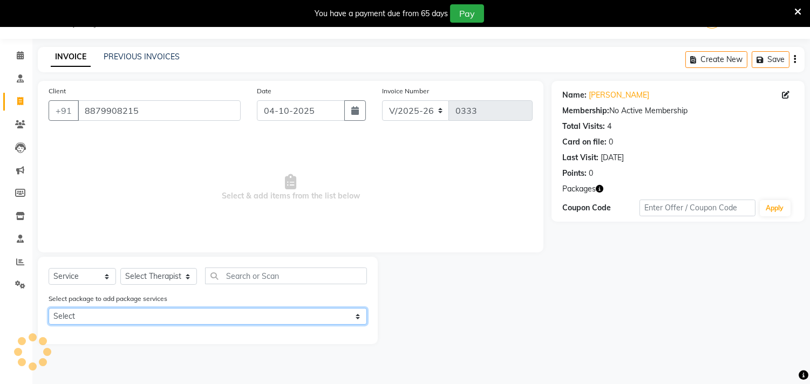
click at [111, 314] on select "Select Abyangham20152" at bounding box center [208, 316] width 318 height 17
select select "1: Object"
click at [49, 308] on select "Select Abyangham20152" at bounding box center [208, 316] width 318 height 17
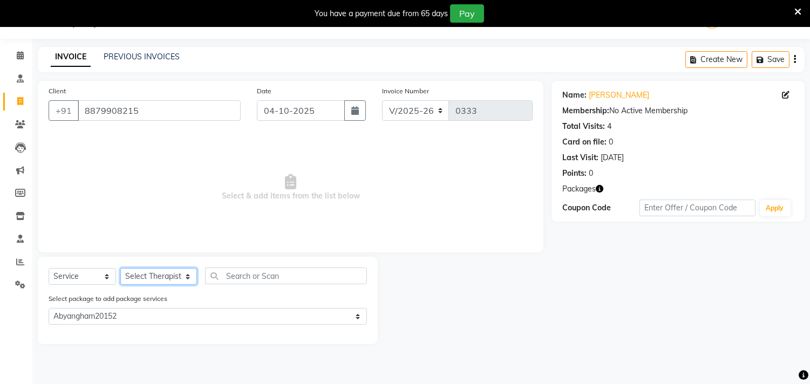
click at [159, 276] on select "Select Therapist [PERSON_NAME] [PERSON_NAME] Amla [PERSON_NAME] [PERSON_NAME] […" at bounding box center [158, 276] width 77 height 17
select select "57160"
click at [120, 269] on select "Select Therapist [PERSON_NAME] [PERSON_NAME] Amla [PERSON_NAME] [PERSON_NAME] […" at bounding box center [158, 276] width 77 height 17
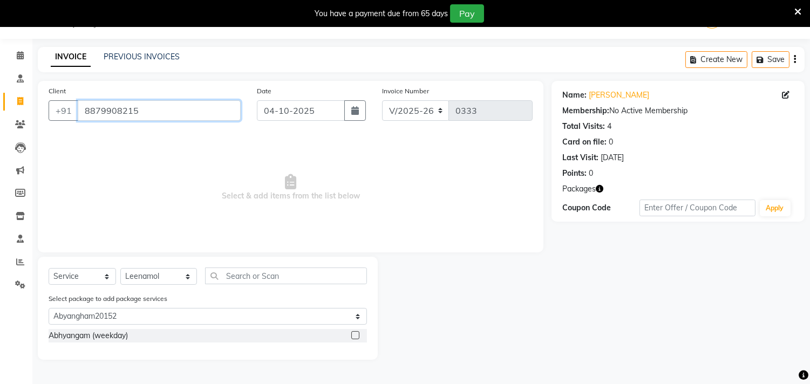
click at [146, 111] on input "8879908215" at bounding box center [159, 110] width 163 height 21
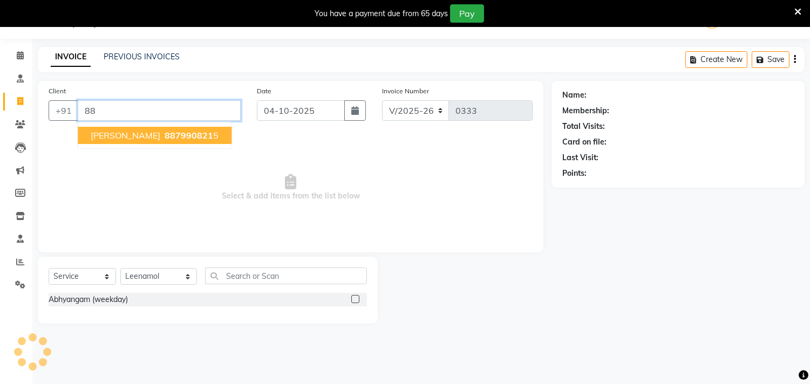
type input "8"
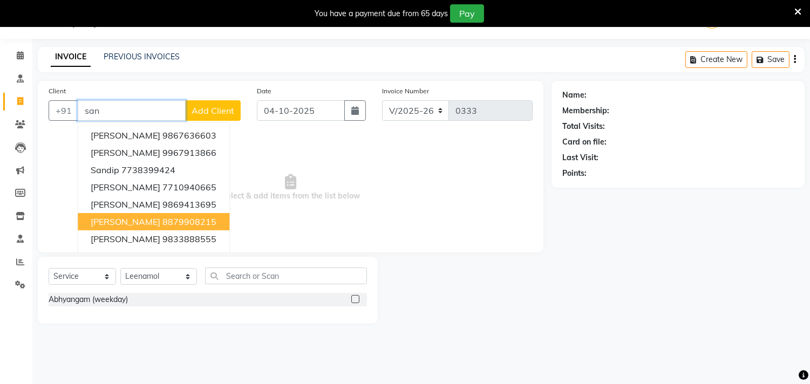
click at [151, 220] on button "[PERSON_NAME] 8879908215" at bounding box center [154, 221] width 152 height 17
type input "8879908215"
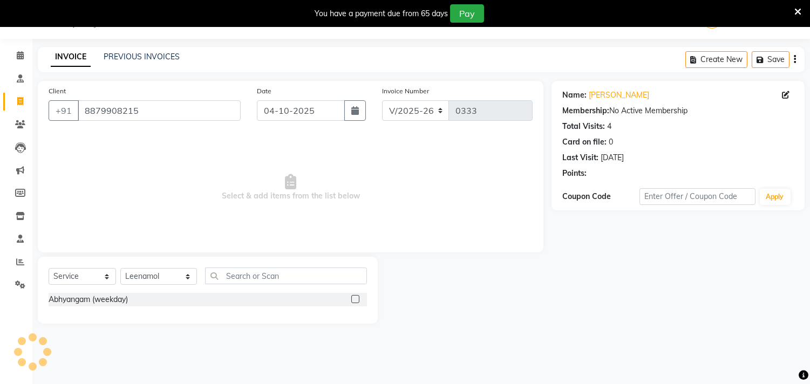
select select
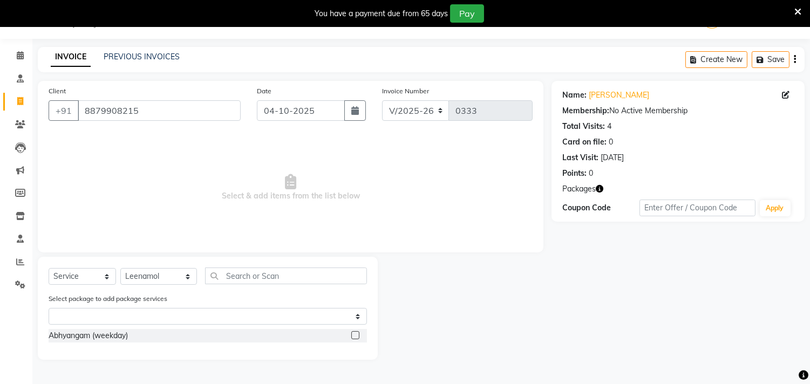
click at [355, 335] on label at bounding box center [355, 335] width 8 height 8
click at [355, 335] on input "checkbox" at bounding box center [354, 335] width 7 height 7
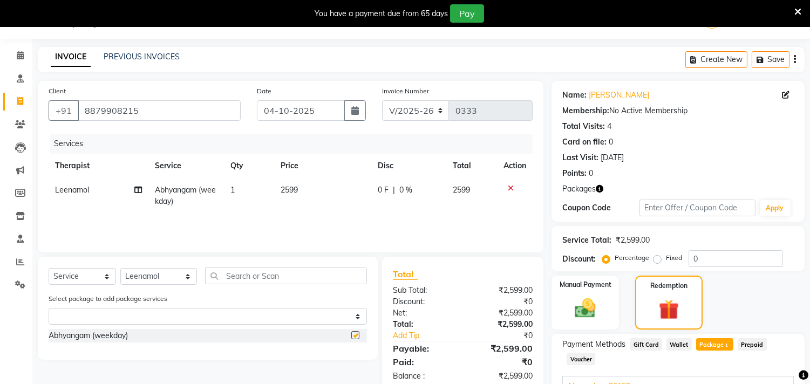
checkbox input "false"
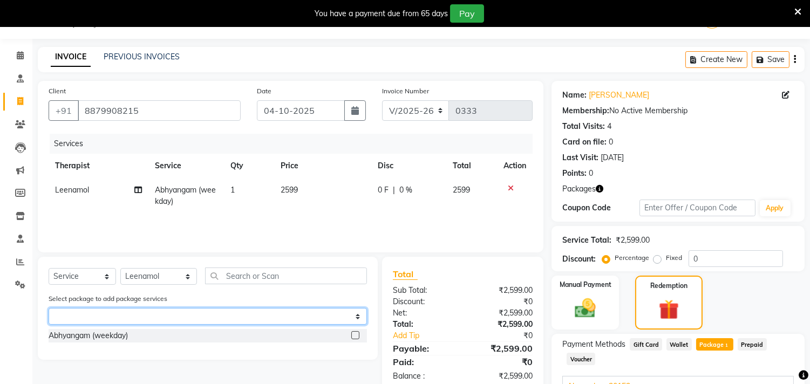
click at [295, 314] on select "Select Abyangham20152" at bounding box center [208, 316] width 318 height 17
select select "1: Object"
click at [49, 308] on select "Select Abyangham20152" at bounding box center [208, 316] width 318 height 17
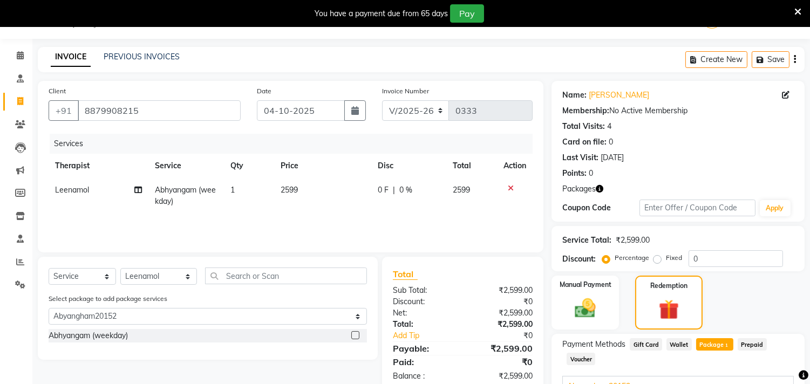
click at [355, 335] on label at bounding box center [355, 335] width 8 height 8
click at [355, 335] on input "checkbox" at bounding box center [354, 335] width 7 height 7
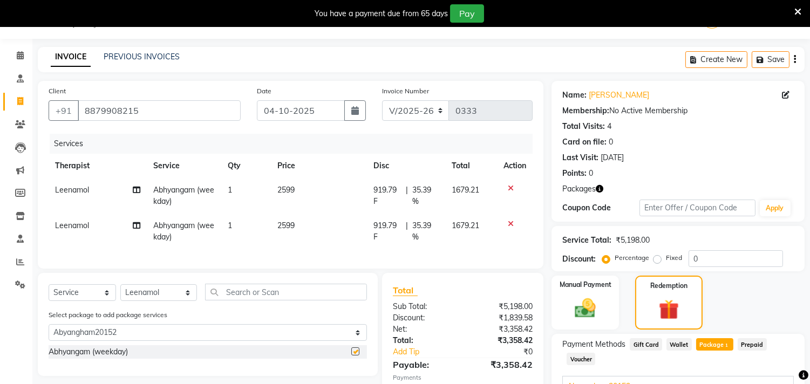
checkbox input "false"
click at [510, 191] on icon at bounding box center [511, 189] width 6 height 8
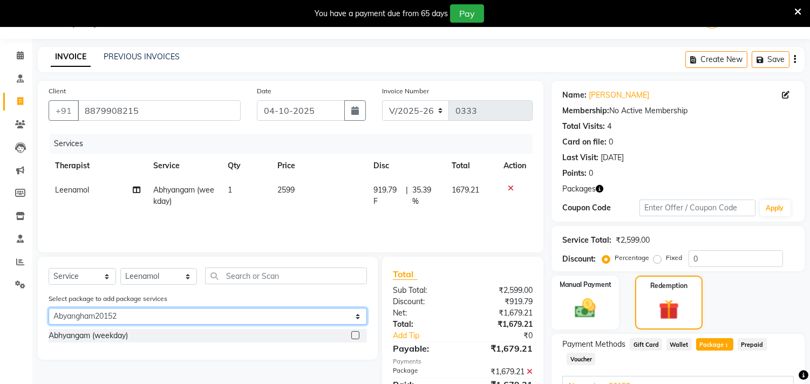
click at [270, 312] on select "Select Abyangham20152" at bounding box center [208, 316] width 318 height 17
click at [49, 308] on select "Select Abyangham20152" at bounding box center [208, 316] width 318 height 17
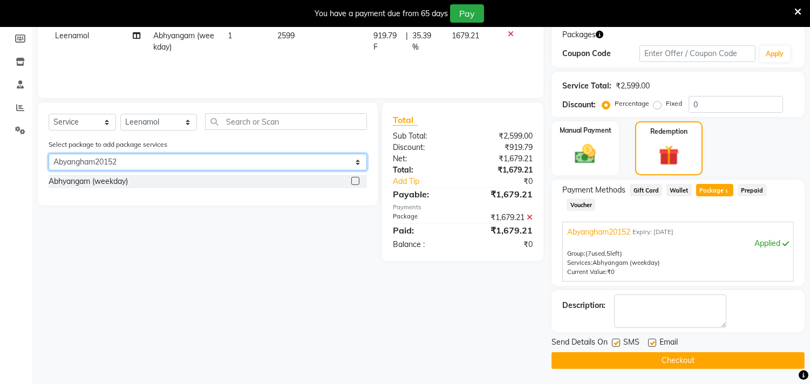
scroll to position [182, 0]
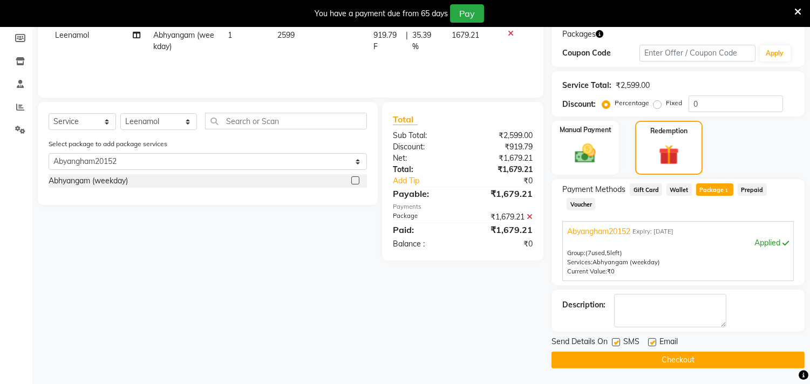
click at [616, 341] on label at bounding box center [616, 342] width 8 height 8
click at [616, 341] on input "checkbox" at bounding box center [615, 342] width 7 height 7
checkbox input "false"
click at [650, 341] on label at bounding box center [652, 342] width 8 height 8
click at [650, 341] on input "checkbox" at bounding box center [651, 342] width 7 height 7
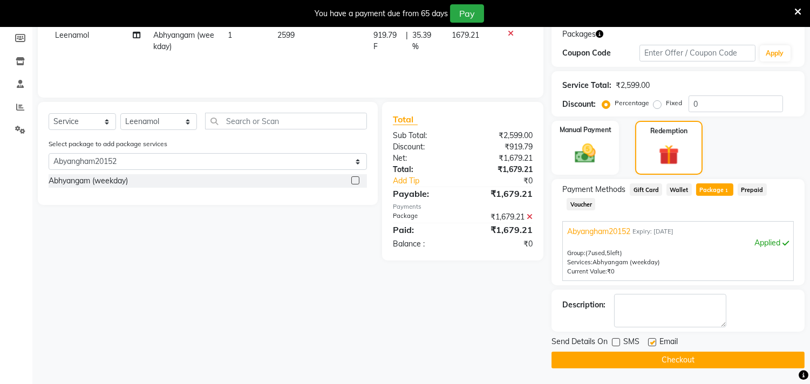
checkbox input "false"
click at [655, 355] on button "Checkout" at bounding box center [678, 360] width 253 height 17
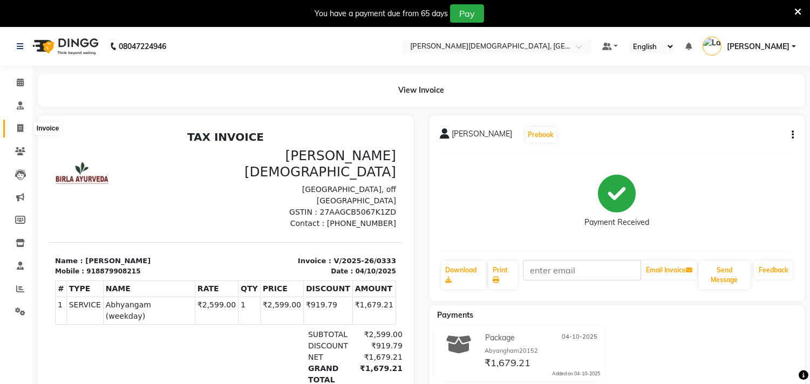
click at [17, 130] on icon at bounding box center [20, 128] width 6 height 8
select select "service"
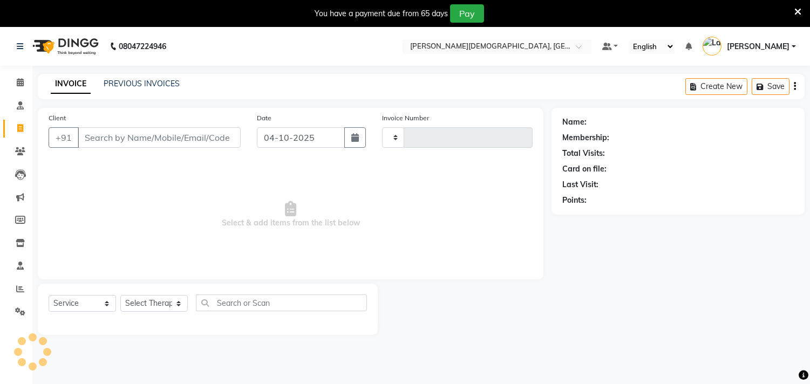
scroll to position [27, 0]
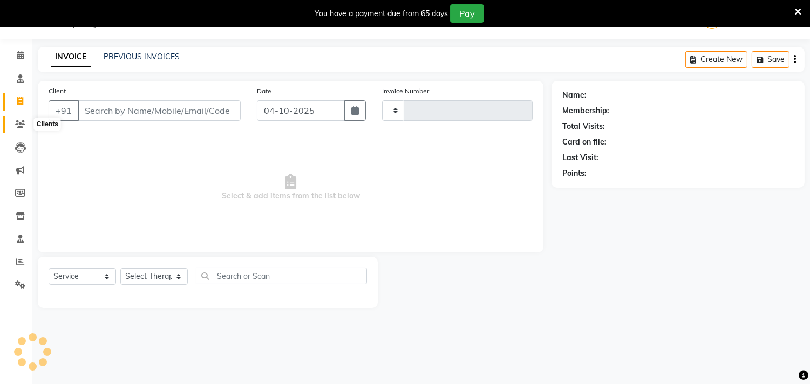
type input "0334"
select select "6810"
click at [161, 60] on link "PREVIOUS INVOICES" at bounding box center [142, 57] width 76 height 10
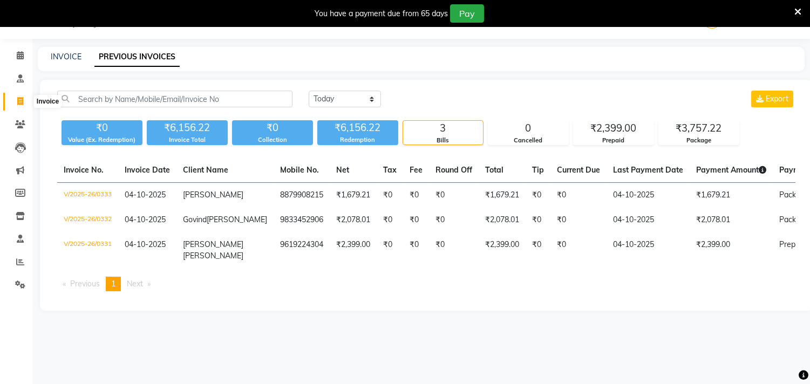
click at [18, 104] on icon at bounding box center [20, 101] width 6 height 8
select select "service"
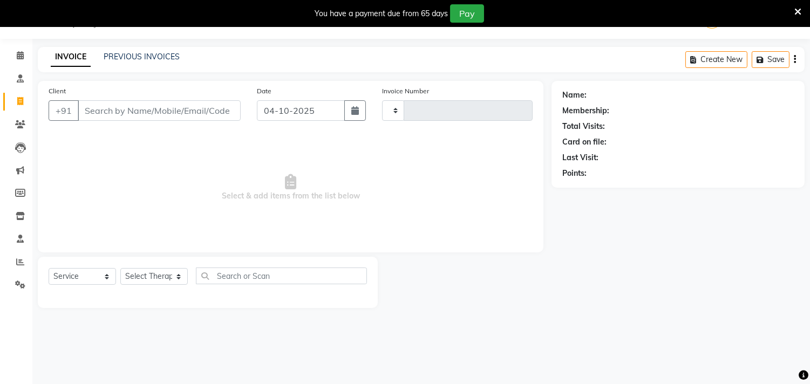
type input "0334"
select select "6810"
drag, startPoint x: 108, startPoint y: 110, endPoint x: 108, endPoint y: 116, distance: 6.5
click at [108, 116] on input "Client" at bounding box center [159, 110] width 163 height 21
type input "b"
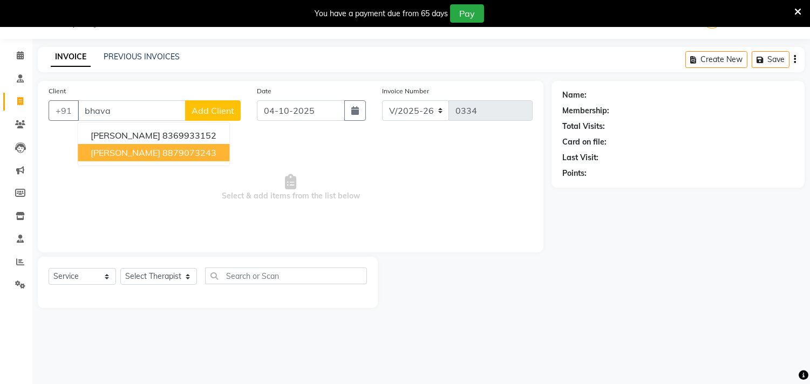
click at [125, 157] on span "[PERSON_NAME]" at bounding box center [126, 152] width 70 height 11
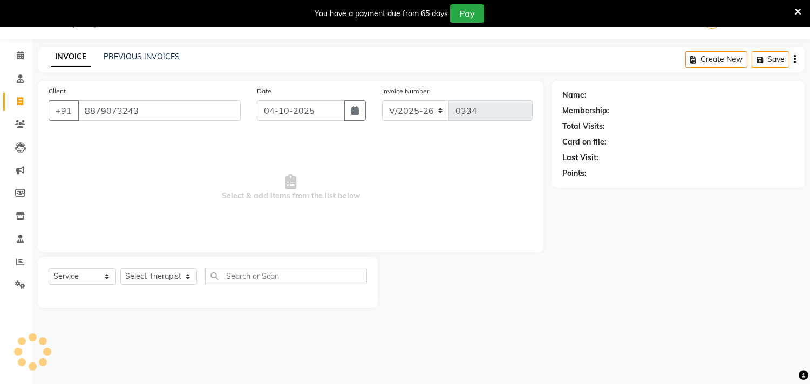
type input "8879073243"
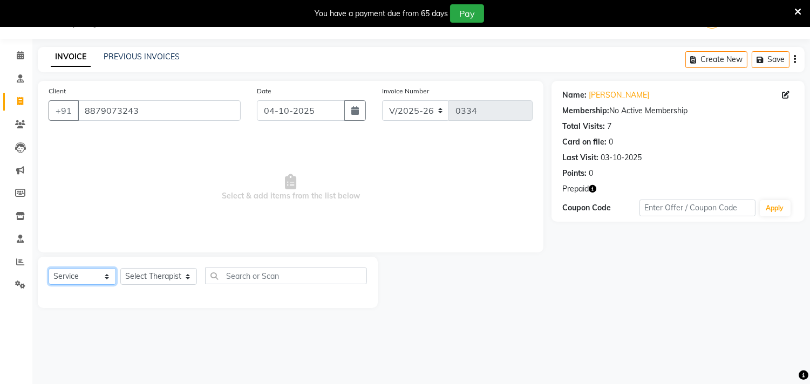
click at [94, 281] on select "Select Service Product Membership Package Voucher Prepaid Gift Card" at bounding box center [82, 276] width 67 height 17
click at [49, 269] on select "Select Service Product Membership Package Voucher Prepaid Gift Card" at bounding box center [82, 276] width 67 height 17
click at [138, 275] on select "Select Therapist [PERSON_NAME] [PERSON_NAME] Amla [PERSON_NAME] [PERSON_NAME] […" at bounding box center [158, 276] width 77 height 17
select select "57160"
click at [120, 269] on select "Select Therapist [PERSON_NAME] [PERSON_NAME] Amla [PERSON_NAME] [PERSON_NAME] […" at bounding box center [158, 276] width 77 height 17
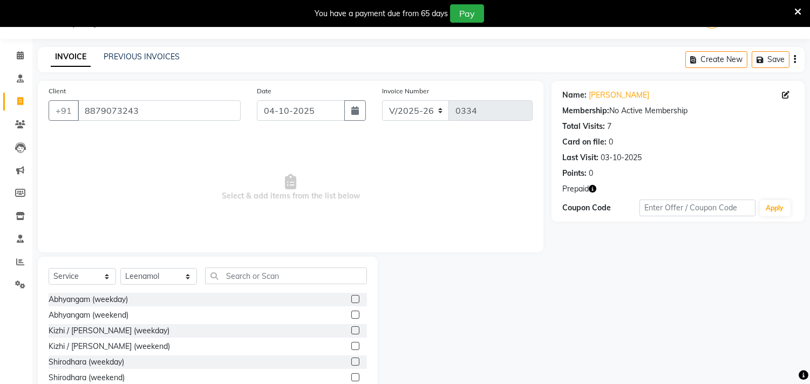
click at [351, 332] on label at bounding box center [355, 331] width 8 height 8
click at [351, 332] on input "checkbox" at bounding box center [354, 331] width 7 height 7
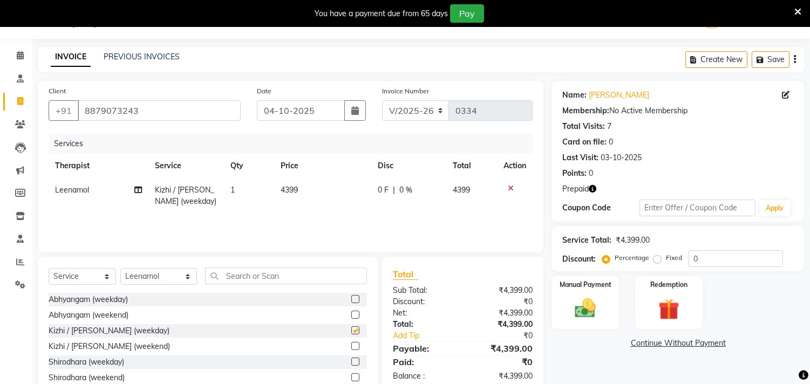
checkbox input "false"
click at [513, 189] on icon at bounding box center [511, 189] width 6 height 8
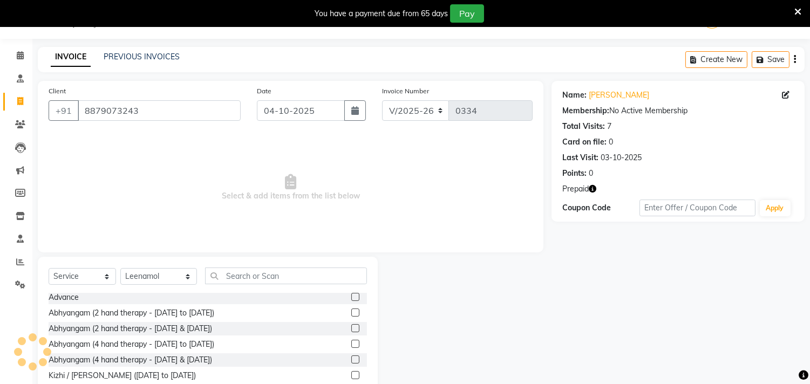
scroll to position [719, 0]
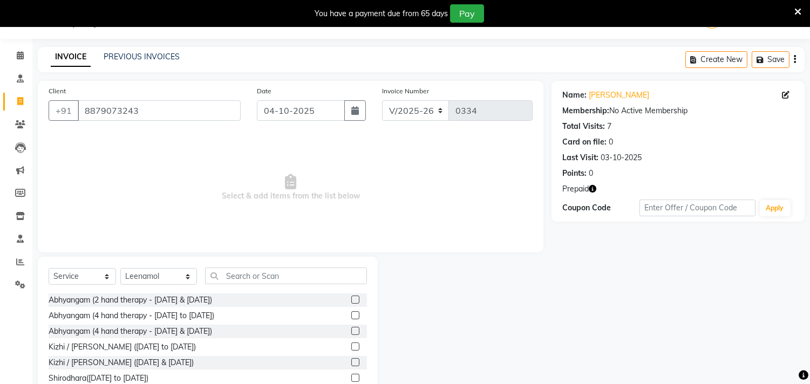
click at [351, 363] on label at bounding box center [355, 362] width 8 height 8
click at [351, 363] on input "checkbox" at bounding box center [354, 362] width 7 height 7
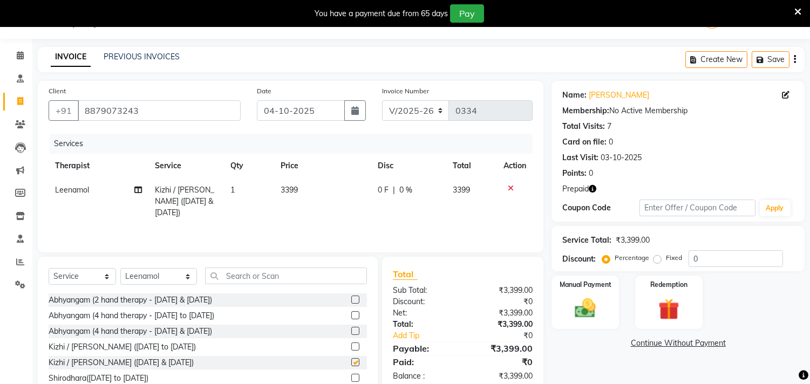
checkbox input "false"
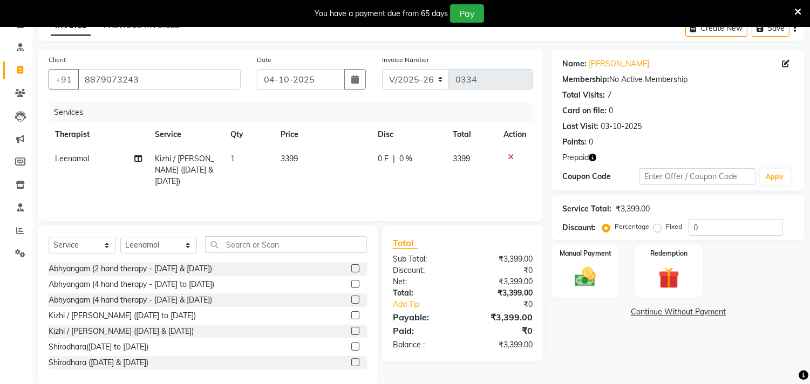
scroll to position [76, 0]
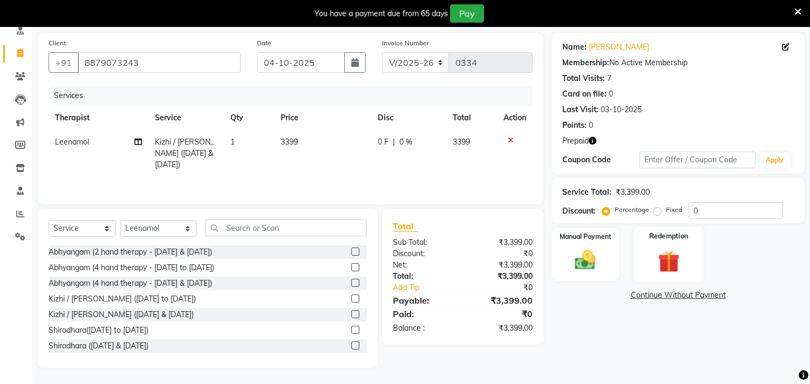
click at [678, 255] on img at bounding box center [669, 261] width 36 height 27
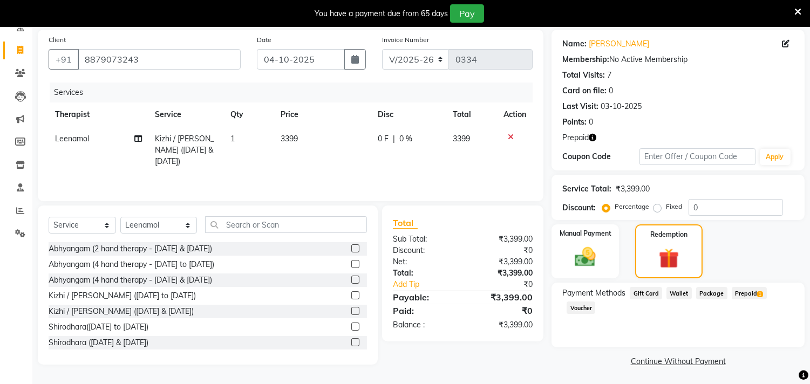
scroll to position [79, 0]
click at [748, 292] on span "Prepaid 1" at bounding box center [749, 293] width 35 height 12
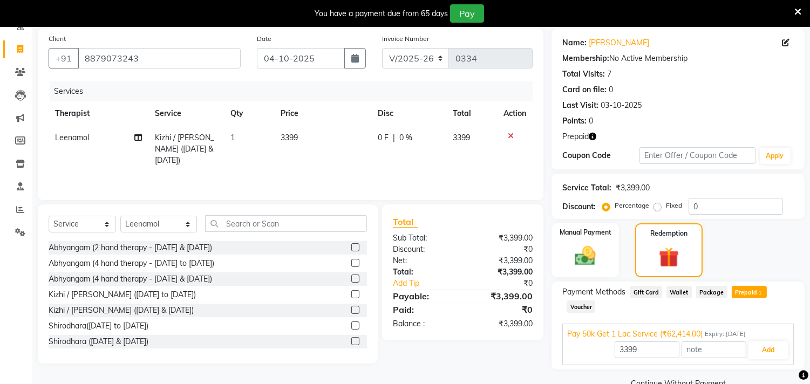
scroll to position [103, 0]
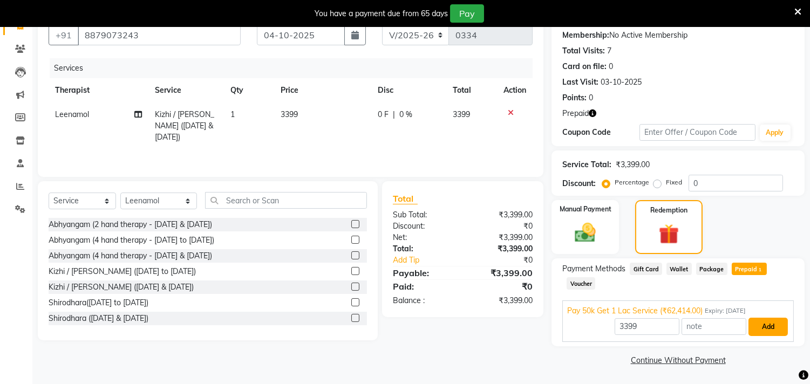
click at [769, 322] on button "Add" at bounding box center [768, 327] width 39 height 18
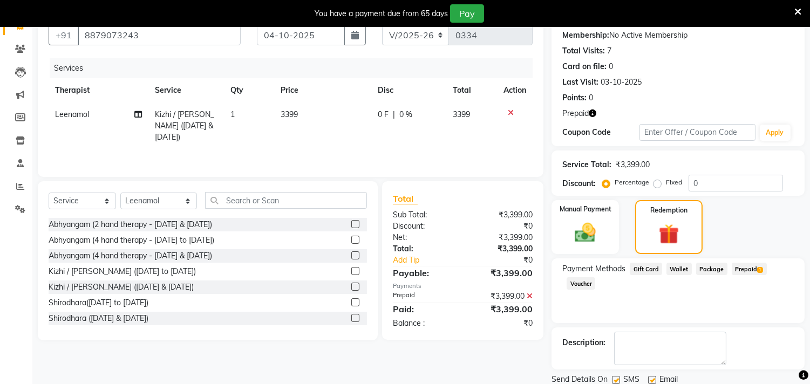
scroll to position [140, 0]
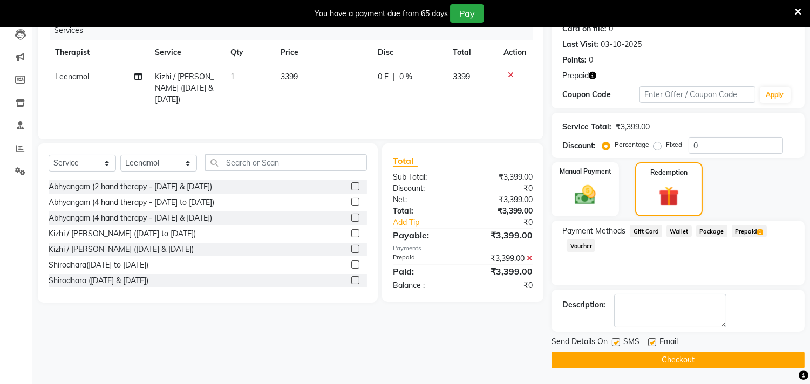
click at [619, 341] on label at bounding box center [616, 342] width 8 height 8
click at [619, 341] on input "checkbox" at bounding box center [615, 342] width 7 height 7
checkbox input "false"
click at [654, 342] on label at bounding box center [652, 342] width 8 height 8
click at [654, 342] on input "checkbox" at bounding box center [651, 342] width 7 height 7
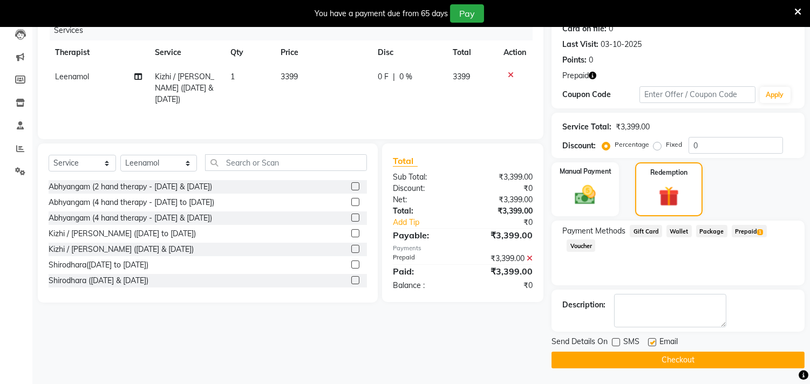
checkbox input "false"
click at [662, 358] on button "Checkout" at bounding box center [678, 360] width 253 height 17
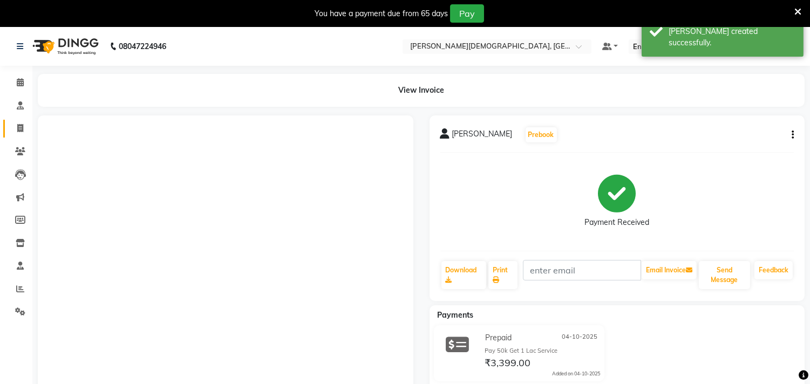
click at [19, 123] on span at bounding box center [20, 129] width 19 height 12
select select "service"
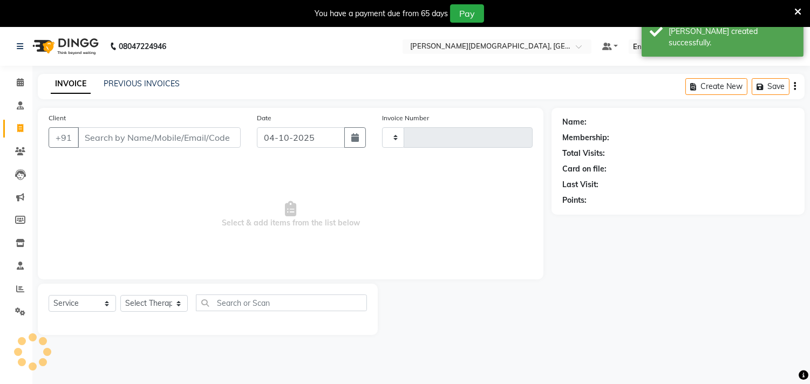
scroll to position [27, 0]
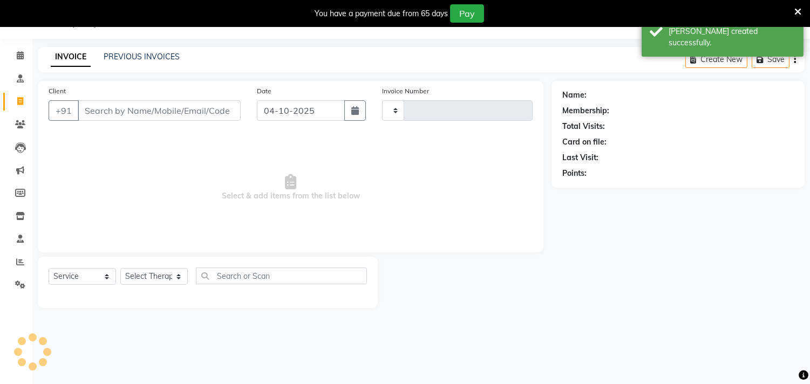
type input "0335"
select select "6810"
click at [125, 56] on link "PREVIOUS INVOICES" at bounding box center [142, 57] width 76 height 10
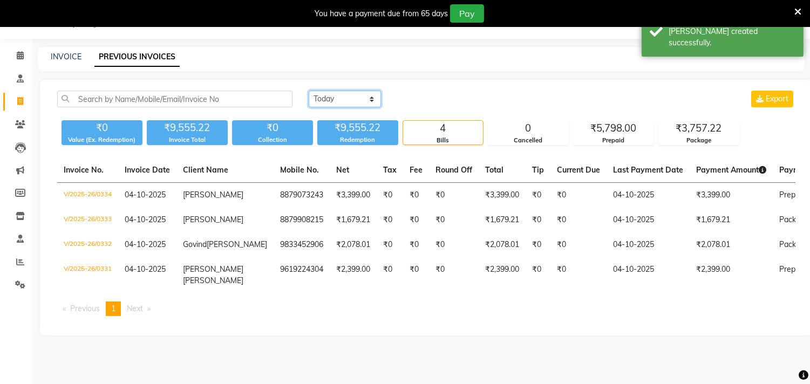
click at [348, 99] on select "[DATE] [DATE] Custom Range" at bounding box center [345, 99] width 72 height 17
select select "[DATE]"
click at [309, 91] on select "[DATE] [DATE] Custom Range" at bounding box center [345, 99] width 72 height 17
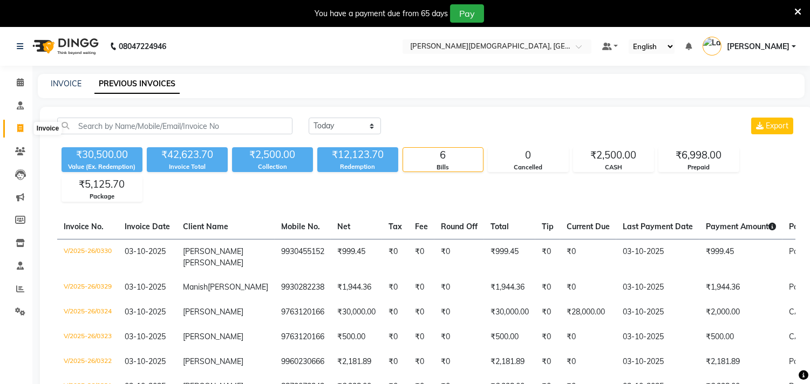
click at [18, 128] on icon at bounding box center [20, 128] width 6 height 8
select select "service"
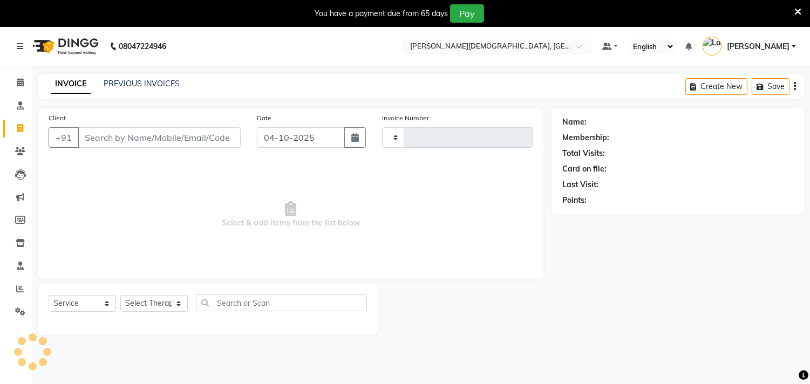
scroll to position [27, 0]
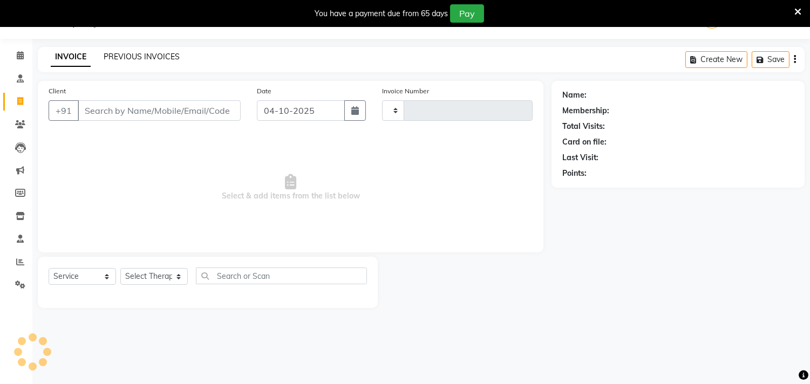
click at [127, 53] on link "PREVIOUS INVOICES" at bounding box center [142, 57] width 76 height 10
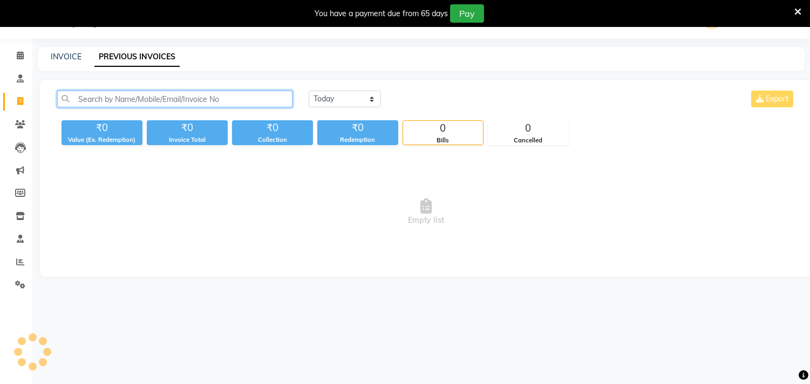
click at [144, 97] on input "text" at bounding box center [174, 99] width 235 height 17
type input "pratibha"
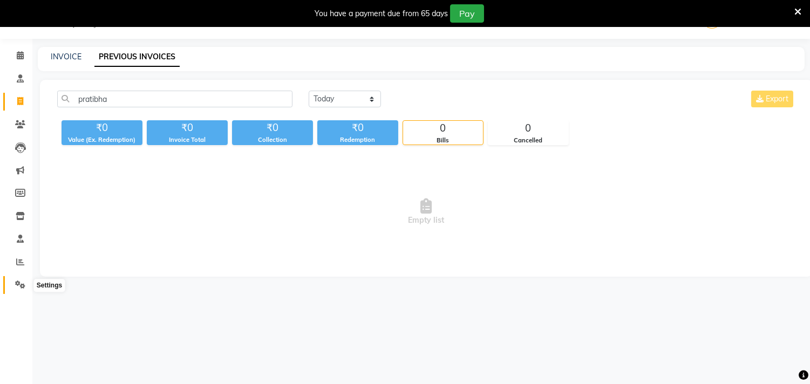
click at [17, 283] on icon at bounding box center [20, 285] width 10 height 8
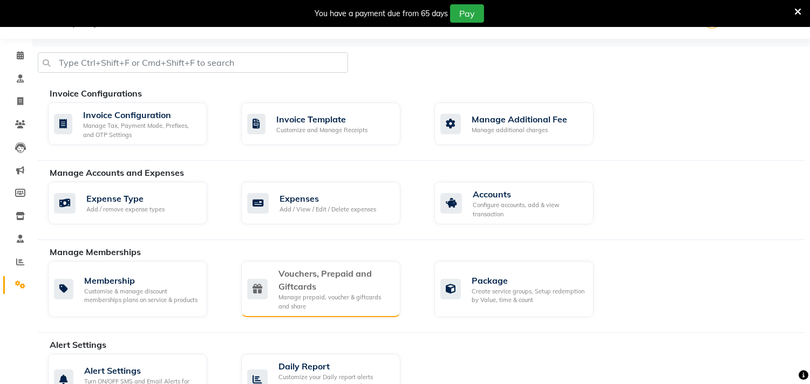
click at [345, 276] on div "Vouchers, Prepaid and Giftcards" at bounding box center [335, 280] width 113 height 26
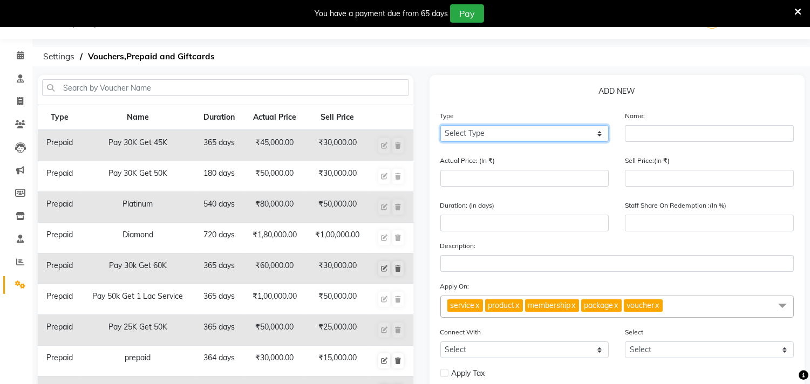
click at [498, 132] on select "Select Type Voucher Prepaid Gift Card" at bounding box center [524, 133] width 169 height 17
select select "P"
click at [440, 125] on select "Select Type Voucher Prepaid Gift Card" at bounding box center [524, 133] width 169 height 17
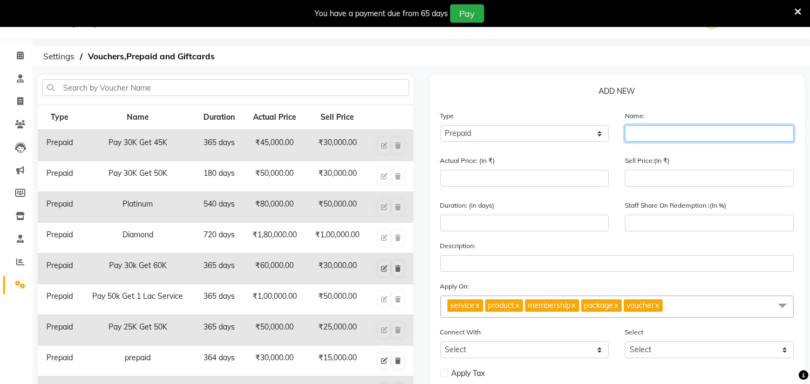
click at [631, 135] on input "text" at bounding box center [709, 133] width 169 height 17
type input "pay 20k get 37222"
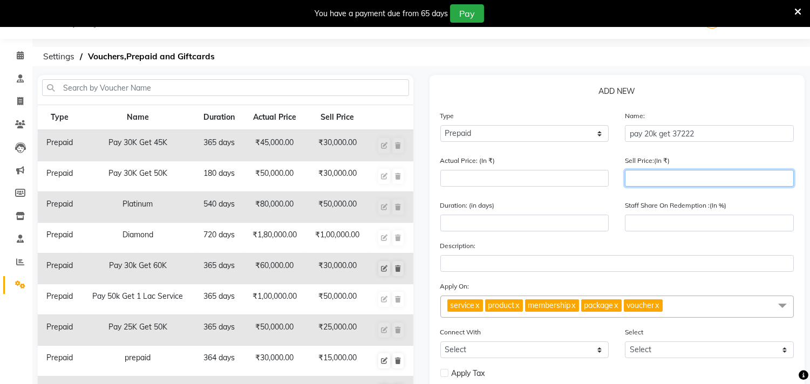
click at [647, 179] on input "number" at bounding box center [709, 178] width 169 height 17
type input "2"
type input "20"
type input "200"
type input "2000"
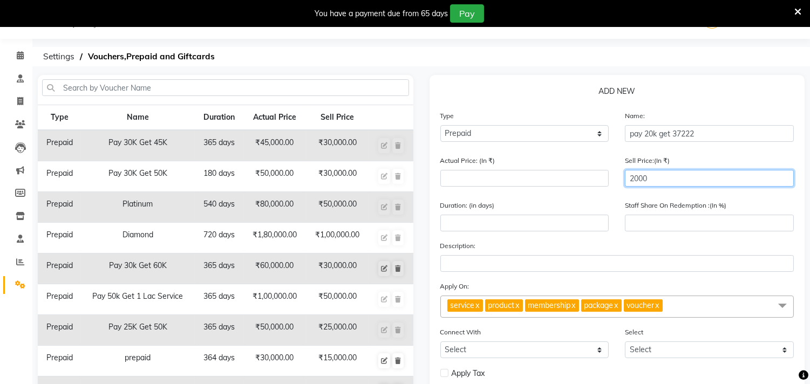
type input "20000"
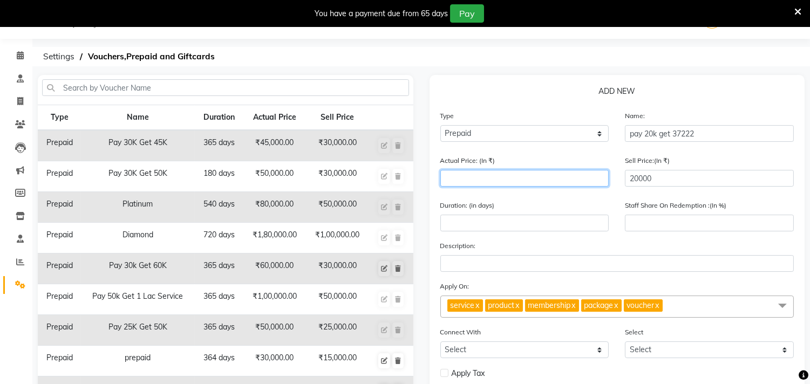
click at [477, 171] on input "number" at bounding box center [524, 178] width 169 height 17
type input "3"
type input "666667"
type input "37"
type input "54054"
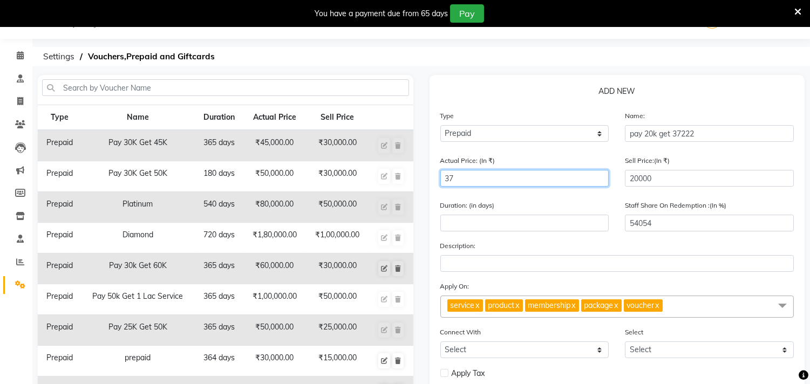
type input "372"
type input "5376"
type input "3722"
type input "537"
type input "37222"
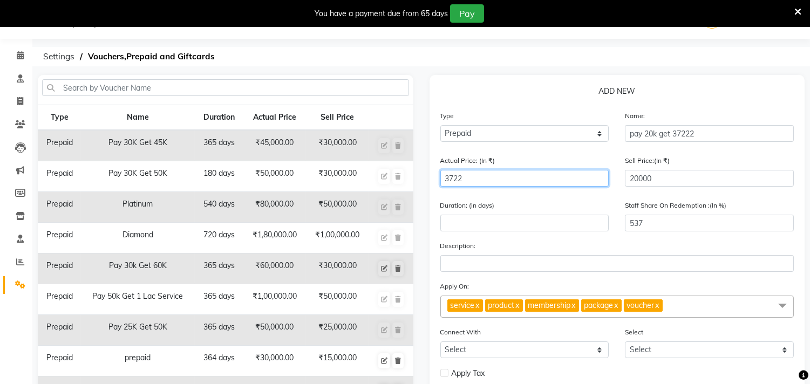
type input "54"
type input "37222"
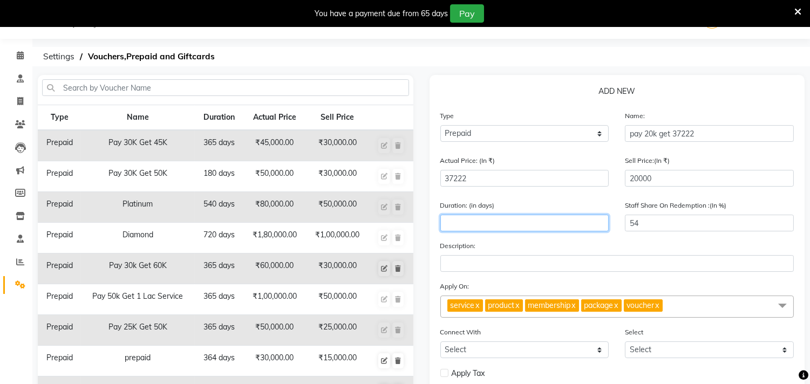
click at [479, 225] on input "number" at bounding box center [524, 223] width 169 height 17
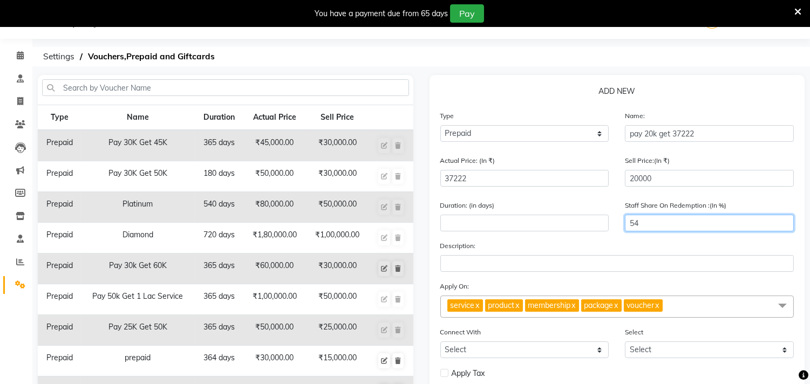
click at [641, 222] on input "54" at bounding box center [709, 223] width 169 height 17
type input "5"
type input "0"
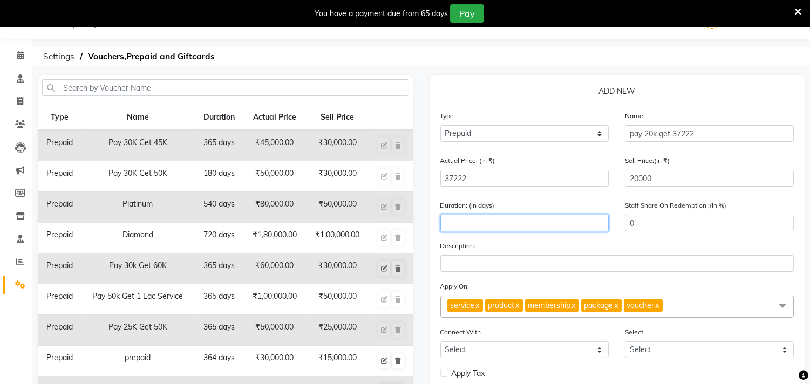
click at [477, 222] on input "number" at bounding box center [524, 223] width 169 height 17
type input "200"
click at [520, 305] on link "x" at bounding box center [517, 306] width 5 height 10
click at [536, 307] on link "x" at bounding box center [533, 306] width 5 height 10
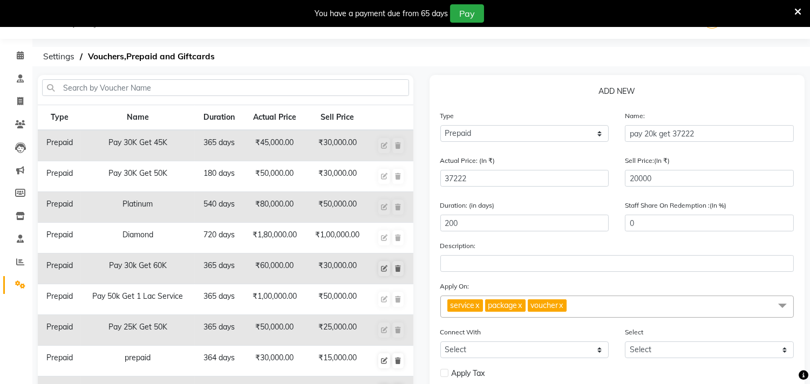
click at [526, 308] on span "package x" at bounding box center [505, 306] width 40 height 12
click at [526, 309] on span "package x" at bounding box center [505, 306] width 40 height 12
click at [522, 306] on link "x" at bounding box center [520, 306] width 5 height 10
checkbox input "false"
click at [524, 307] on span "voucher x" at bounding box center [504, 306] width 39 height 12
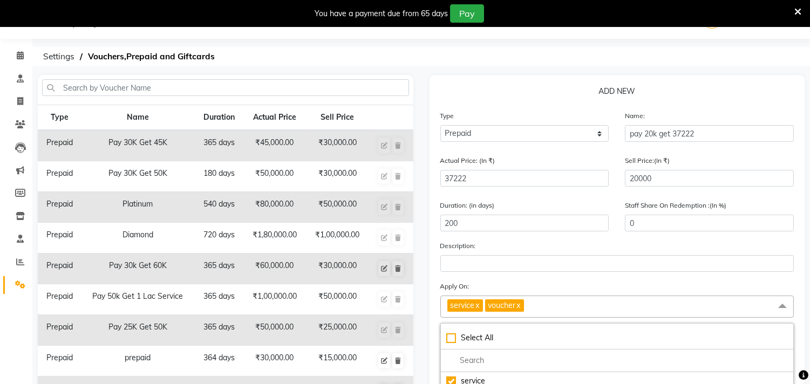
click at [521, 307] on link "x" at bounding box center [518, 306] width 5 height 10
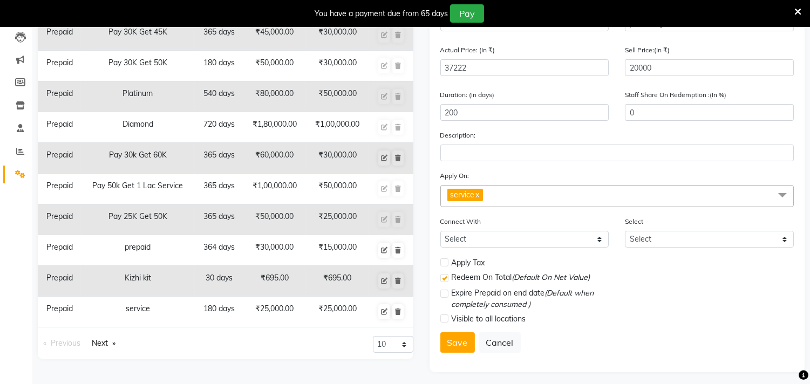
scroll to position [142, 0]
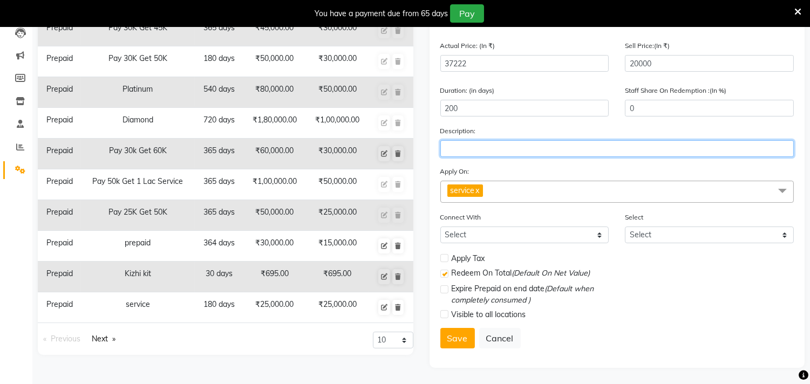
click at [473, 147] on input "text" at bounding box center [617, 148] width 354 height 17
type input "7222 previous balance"
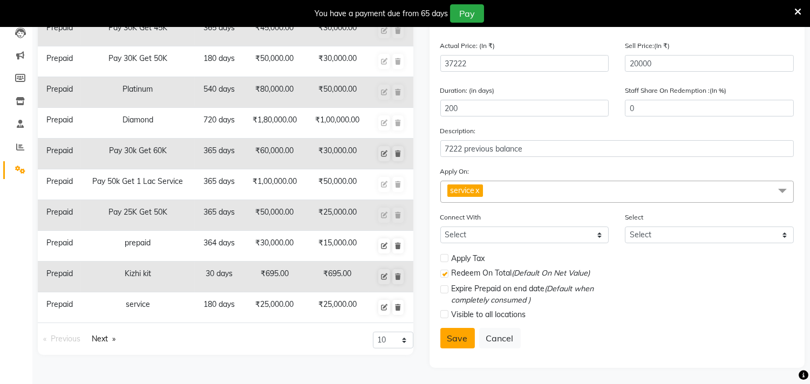
click at [456, 338] on button "Save" at bounding box center [457, 338] width 35 height 21
select select
checkbox input "false"
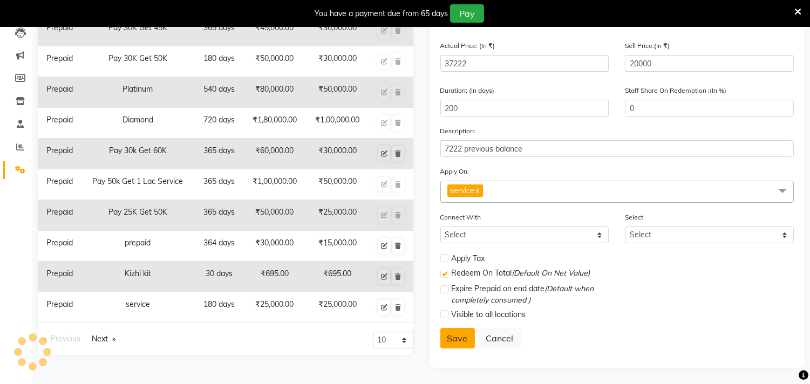
checkbox input "true"
checkbox input "false"
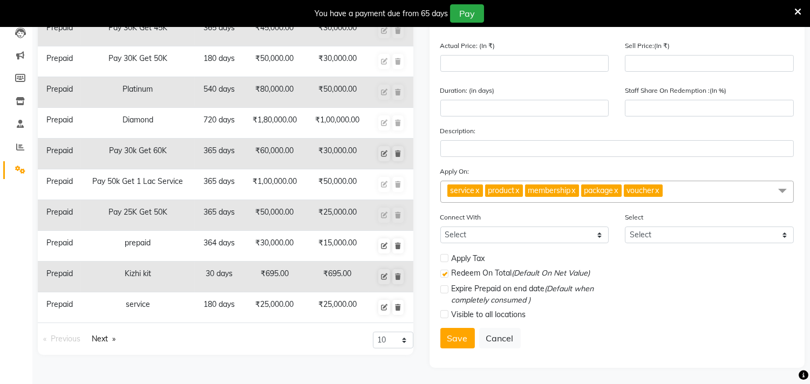
click at [104, 337] on link "Next page" at bounding box center [103, 339] width 35 height 15
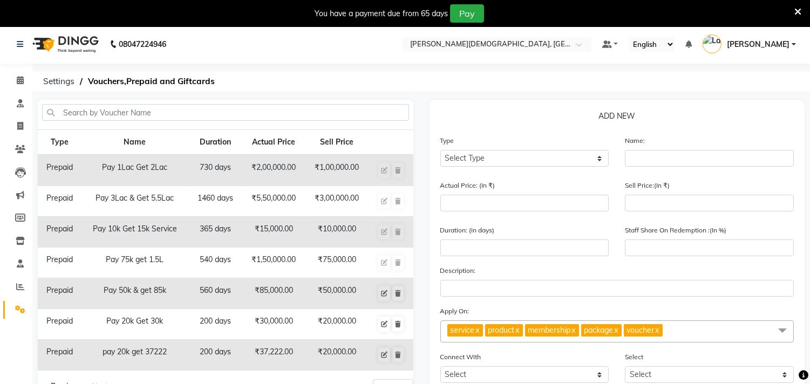
scroll to position [0, 0]
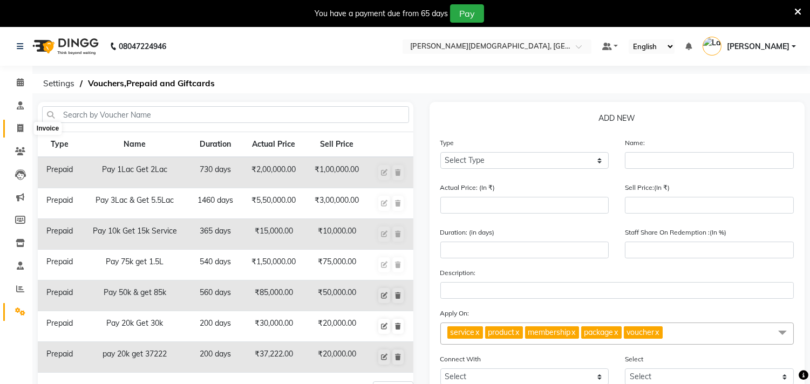
click at [21, 127] on icon at bounding box center [20, 128] width 6 height 8
select select "service"
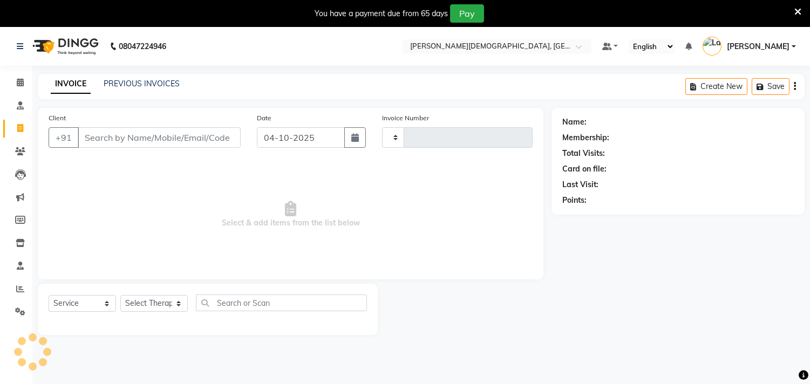
scroll to position [27, 0]
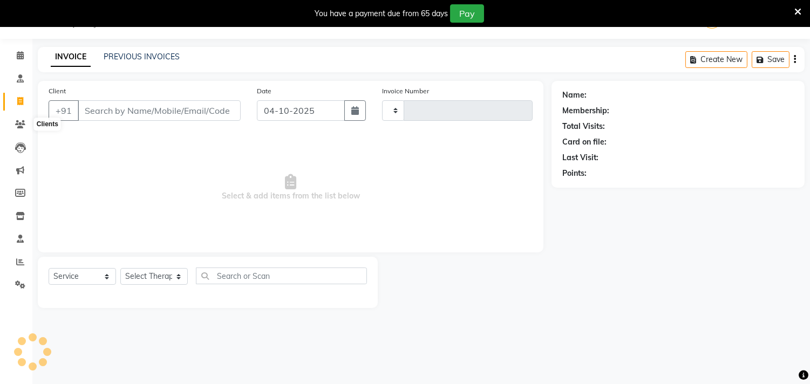
type input "0335"
select select "6810"
click at [76, 276] on select "Select Service Product Membership Package Voucher Prepaid Gift Card" at bounding box center [82, 276] width 67 height 17
select select "P"
click at [49, 269] on select "Select Service Product Membership Package Voucher Prepaid Gift Card" at bounding box center [82, 276] width 67 height 17
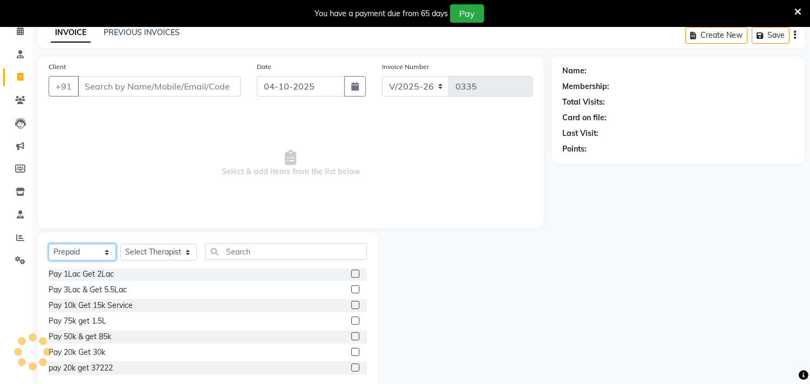
scroll to position [74, 0]
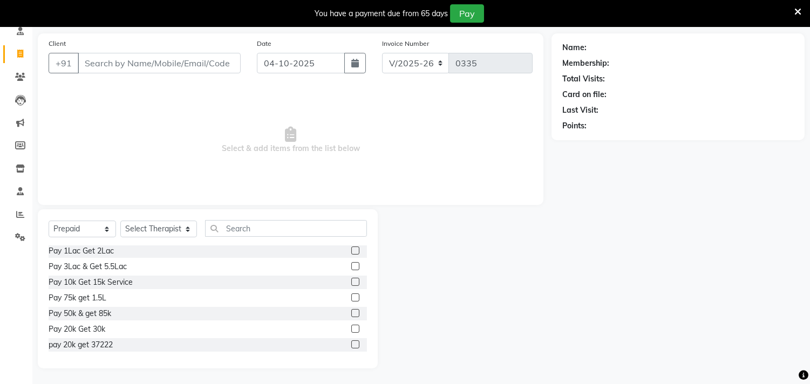
click at [351, 343] on label at bounding box center [355, 345] width 8 height 8
click at [351, 343] on input "checkbox" at bounding box center [354, 345] width 7 height 7
checkbox input "false"
click at [125, 230] on select "Select Therapist [PERSON_NAME] [PERSON_NAME] Amla [PERSON_NAME] [PERSON_NAME] […" at bounding box center [158, 229] width 77 height 17
select select "56887"
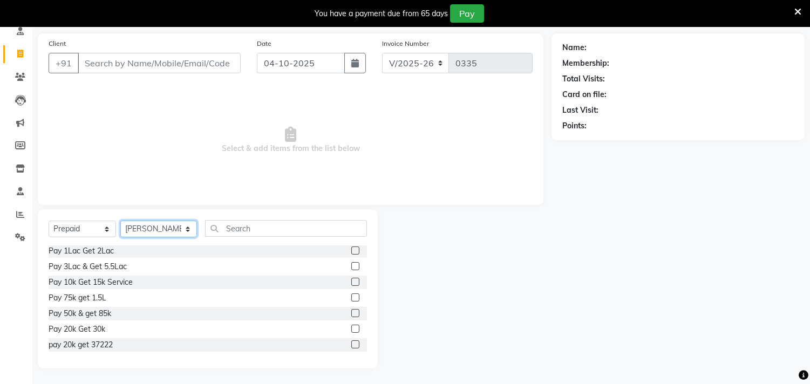
click at [120, 221] on select "Select Therapist [PERSON_NAME] [PERSON_NAME] Amla [PERSON_NAME] [PERSON_NAME] […" at bounding box center [158, 229] width 77 height 17
click at [351, 344] on label at bounding box center [355, 345] width 8 height 8
click at [351, 344] on input "checkbox" at bounding box center [354, 345] width 7 height 7
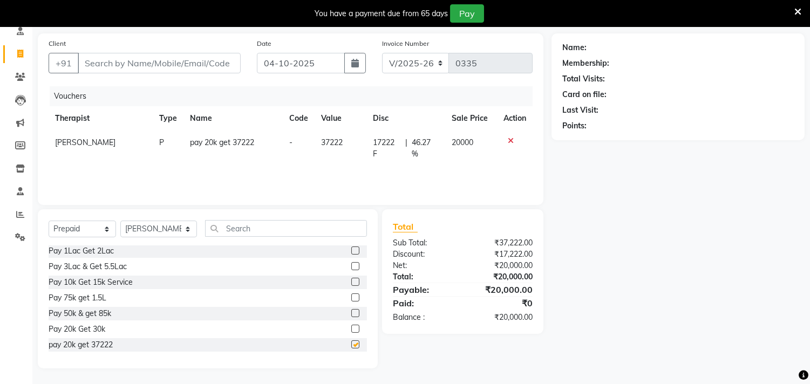
checkbox input "false"
click at [99, 68] on input "Client" at bounding box center [159, 63] width 163 height 21
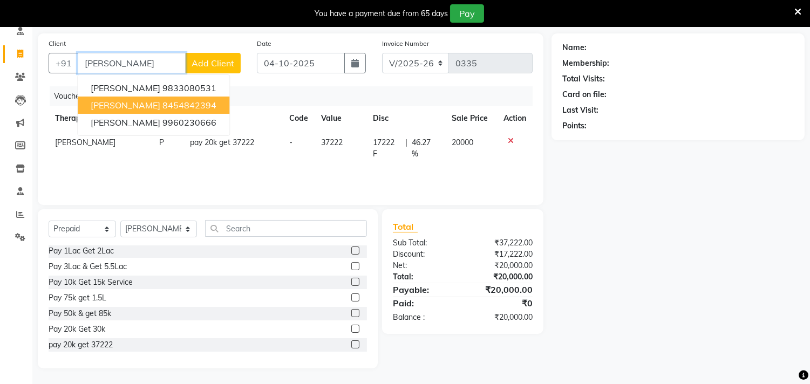
click at [127, 103] on span "[PERSON_NAME]" at bounding box center [126, 105] width 70 height 11
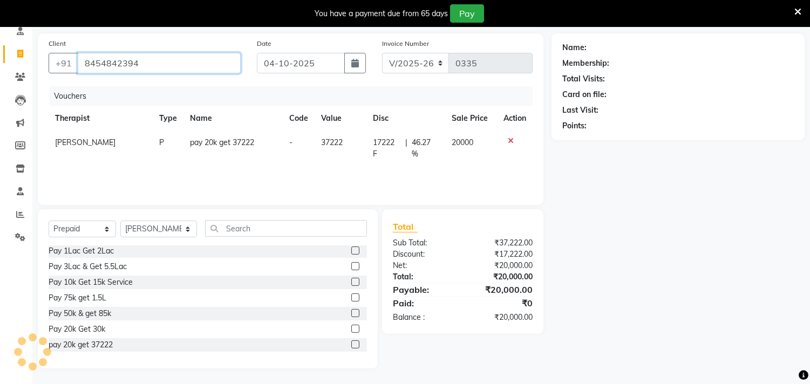
type input "8454842394"
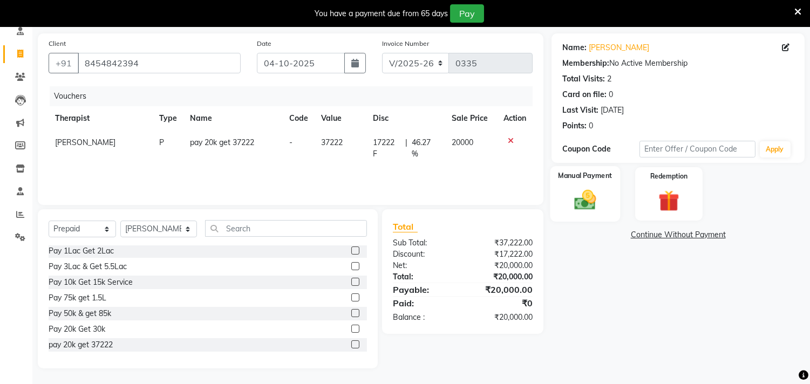
click at [590, 199] on img at bounding box center [586, 200] width 36 height 25
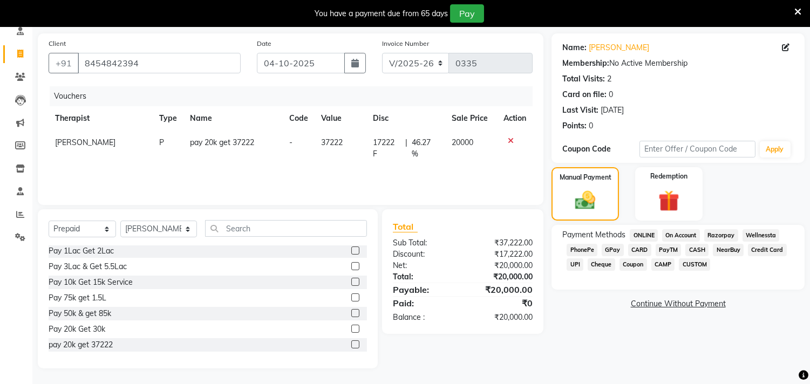
click at [616, 248] on span "GPay" at bounding box center [613, 250] width 22 height 12
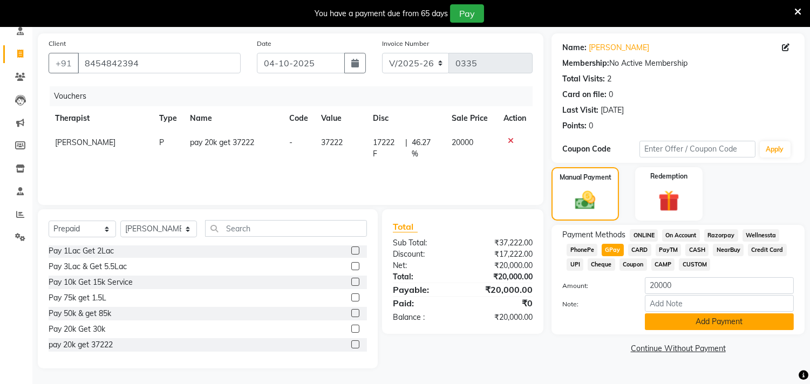
click at [726, 322] on button "Add Payment" at bounding box center [719, 322] width 149 height 17
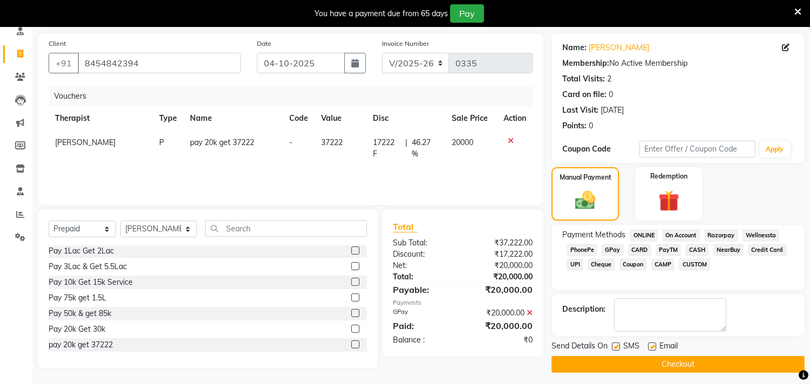
click at [619, 347] on label at bounding box center [616, 347] width 8 height 8
click at [619, 347] on input "checkbox" at bounding box center [615, 347] width 7 height 7
checkbox input "false"
click at [651, 345] on label at bounding box center [652, 347] width 8 height 8
click at [651, 345] on input "checkbox" at bounding box center [651, 347] width 7 height 7
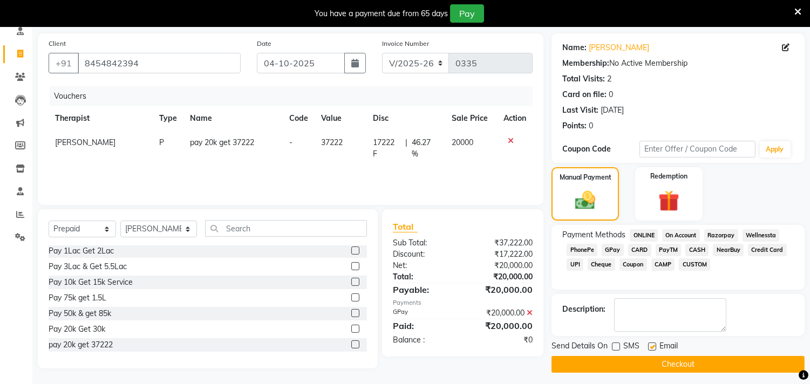
checkbox input "false"
click at [683, 363] on button "Checkout" at bounding box center [678, 364] width 253 height 17
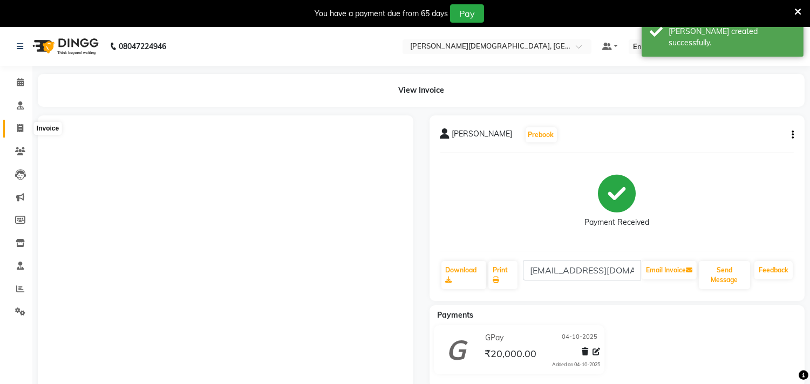
click at [20, 130] on icon at bounding box center [20, 128] width 6 height 8
select select "service"
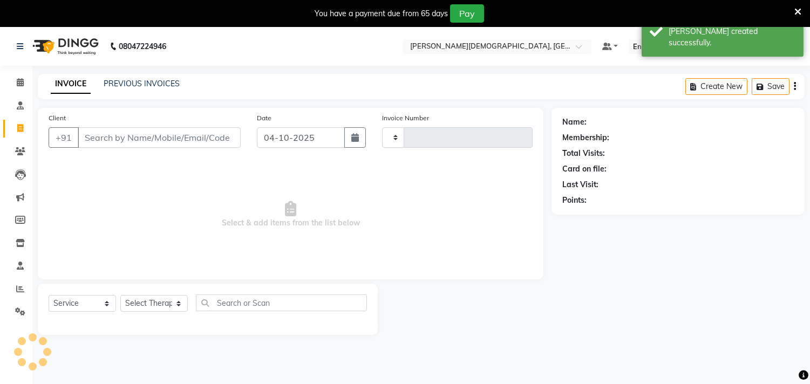
scroll to position [27, 0]
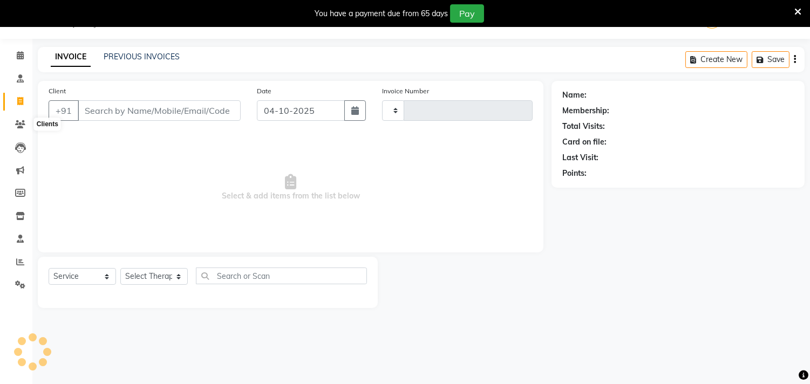
type input "0336"
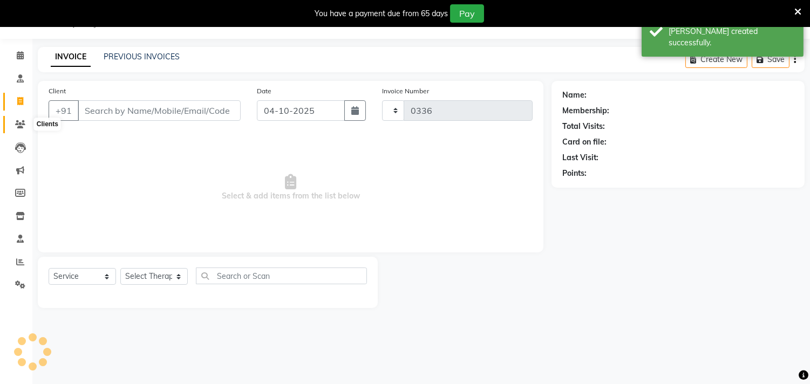
select select "6810"
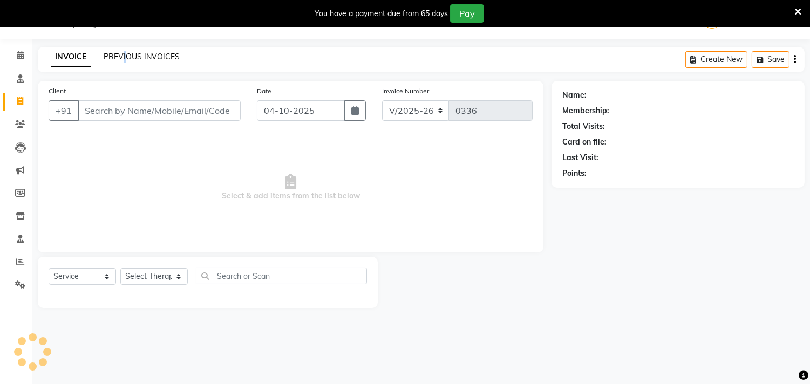
click at [124, 52] on div "PREVIOUS INVOICES" at bounding box center [142, 56] width 76 height 11
click at [126, 56] on link "PREVIOUS INVOICES" at bounding box center [142, 57] width 76 height 10
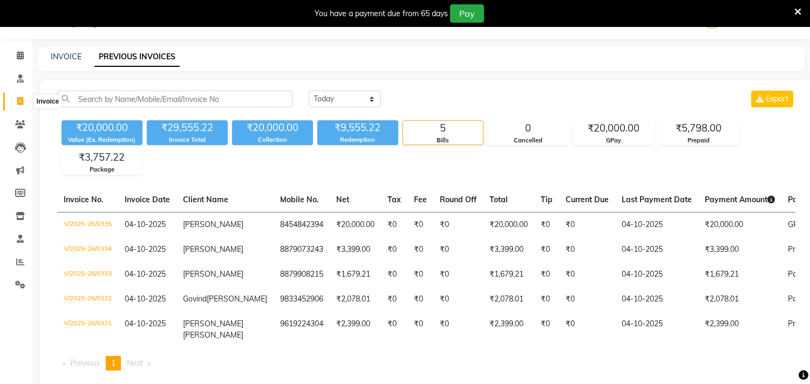
click at [19, 101] on icon at bounding box center [20, 101] width 6 height 8
select select "service"
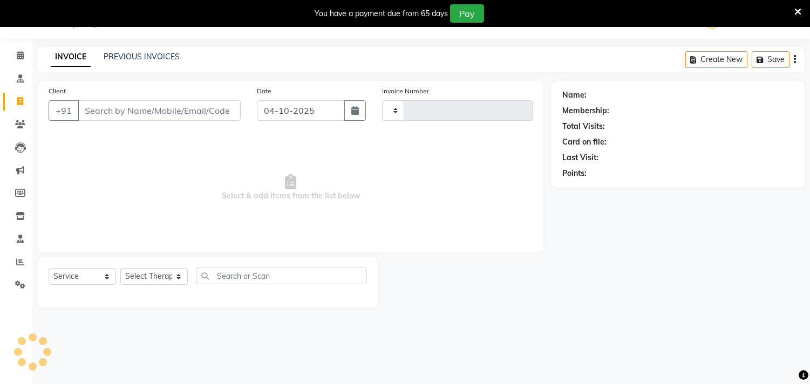
type input "0336"
select select "6810"
click at [128, 57] on link "PREVIOUS INVOICES" at bounding box center [142, 57] width 76 height 10
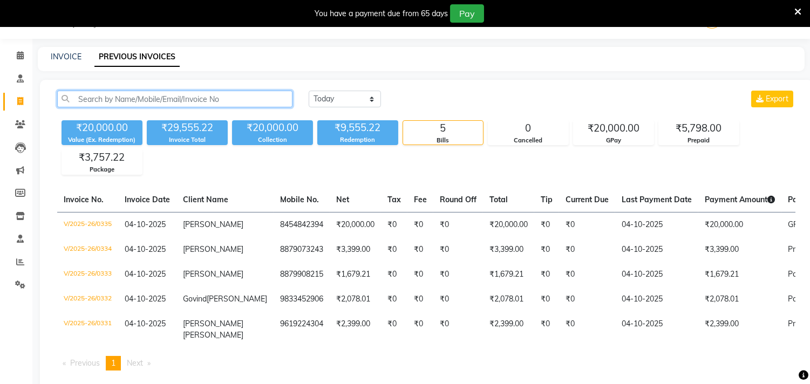
click at [157, 103] on input "text" at bounding box center [174, 99] width 235 height 17
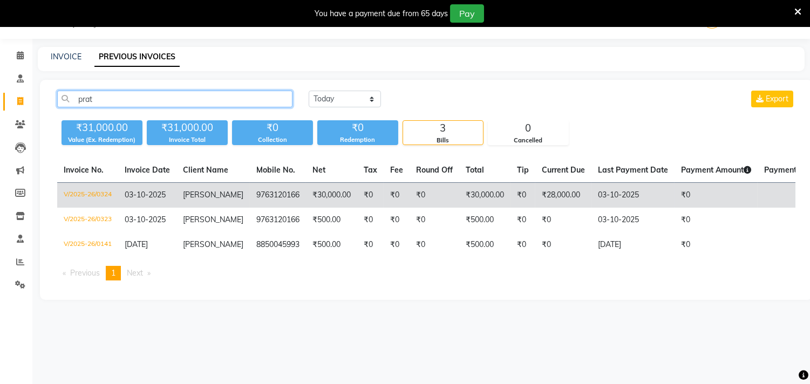
type input "prat"
click at [471, 195] on td "₹30,000.00" at bounding box center [484, 195] width 51 height 25
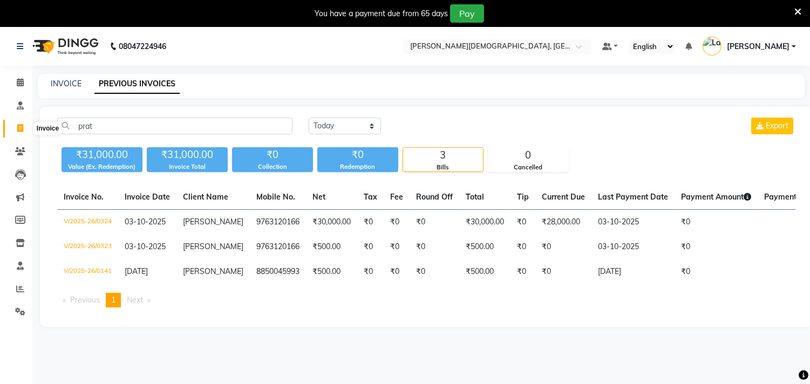
click at [17, 130] on icon at bounding box center [20, 128] width 6 height 8
select select "service"
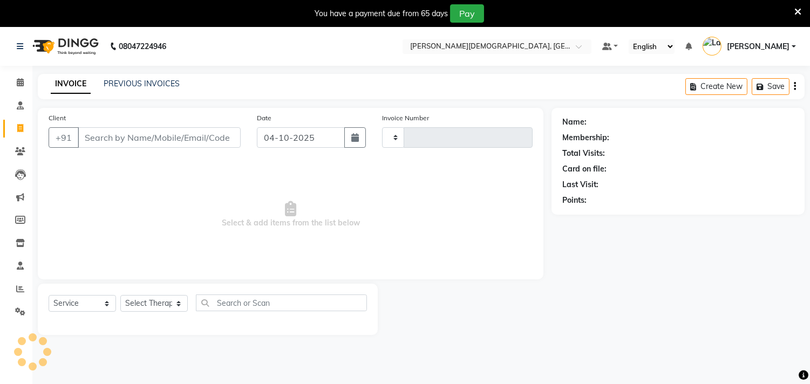
scroll to position [27, 0]
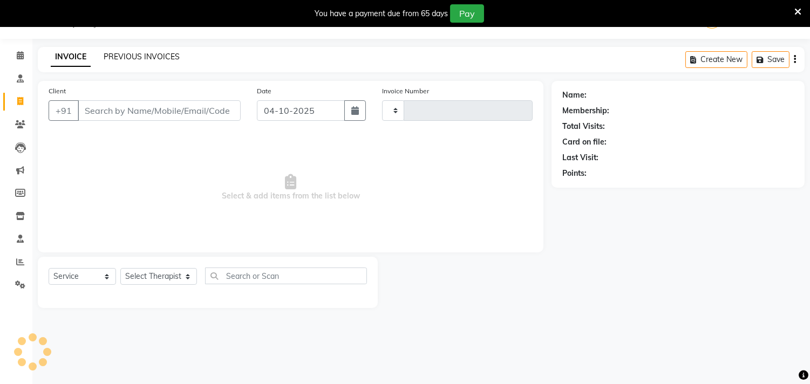
type input "0336"
select select "6810"
click at [167, 57] on link "PREVIOUS INVOICES" at bounding box center [142, 57] width 76 height 10
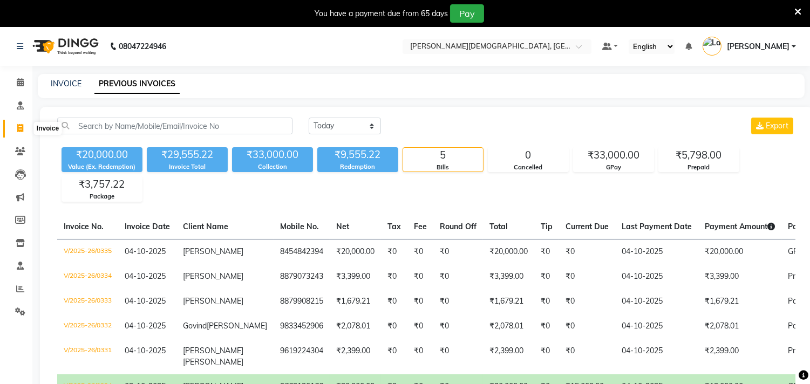
click at [19, 124] on icon at bounding box center [20, 128] width 6 height 8
select select "service"
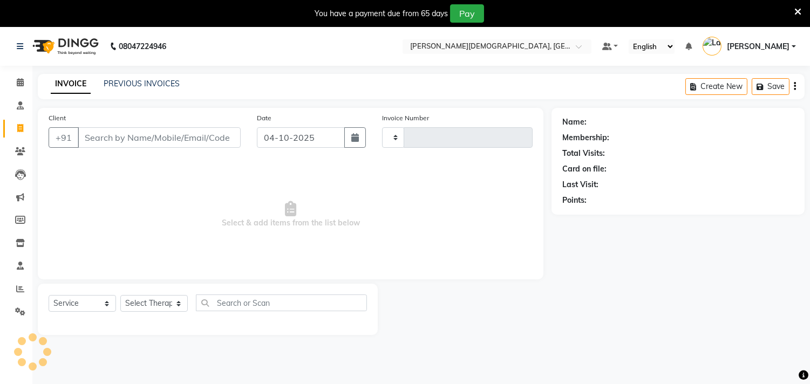
scroll to position [27, 0]
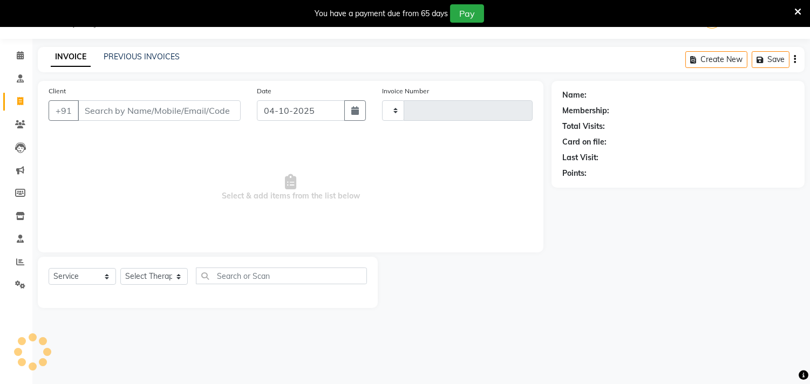
type input "0336"
select select "6810"
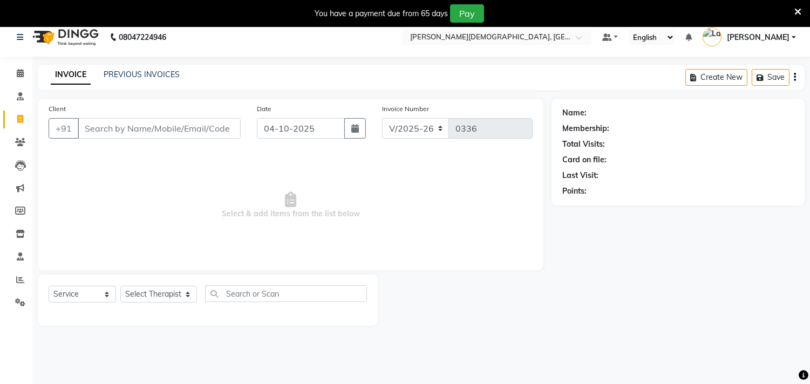
scroll to position [0, 0]
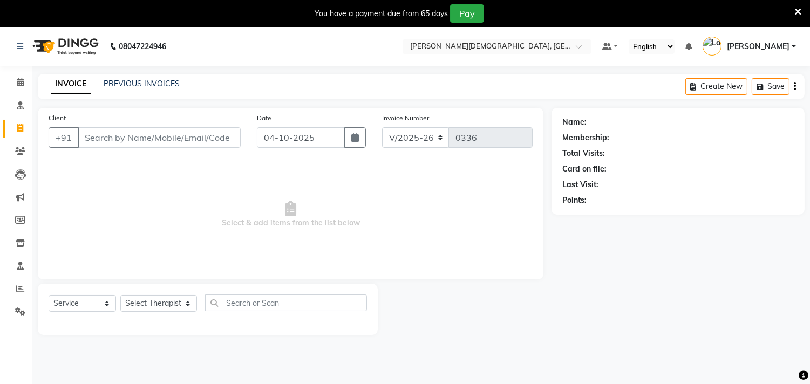
click at [793, 46] on link "[PERSON_NAME]" at bounding box center [749, 47] width 93 height 18
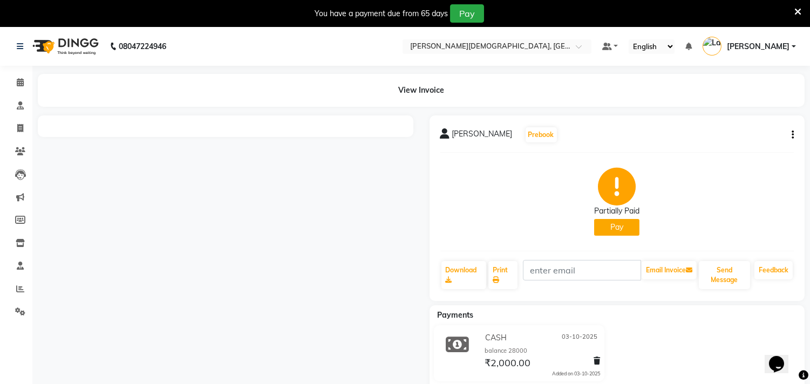
click at [621, 229] on button "Pay" at bounding box center [616, 227] width 45 height 17
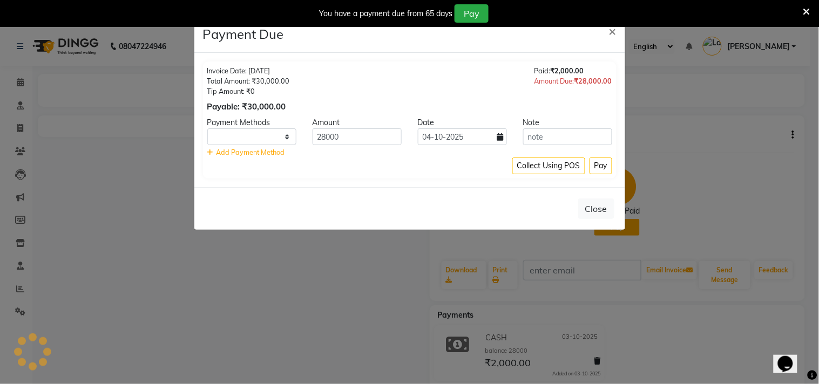
select select "1"
click at [359, 141] on input "28000" at bounding box center [357, 136] width 89 height 17
type input "2"
type input "13000"
click at [284, 138] on select "ONLINE On Account Razorpay Wellnessta PhonePe GPay CARD PayTM CASH NearBuy Cred…" at bounding box center [251, 136] width 89 height 17
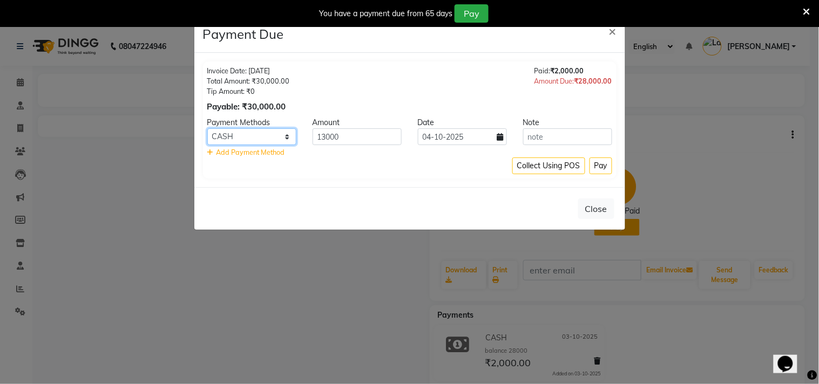
select select "5"
click at [207, 128] on select "ONLINE On Account Razorpay Wellnessta PhonePe GPay CARD PayTM CASH NearBuy Cred…" at bounding box center [251, 136] width 89 height 17
click at [605, 166] on button "Pay" at bounding box center [600, 166] width 23 height 17
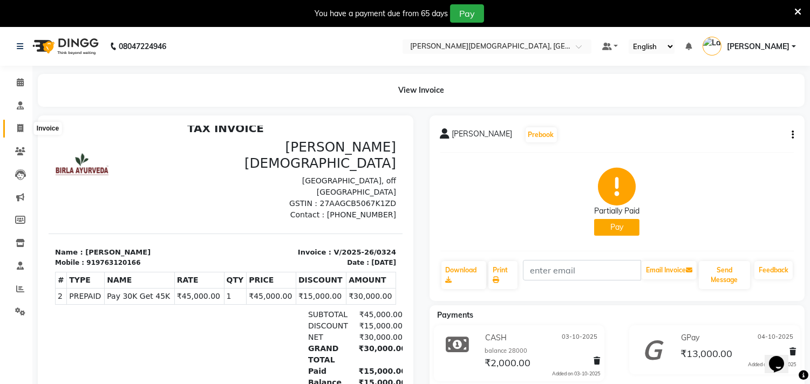
click at [17, 127] on icon at bounding box center [20, 128] width 6 height 8
select select "service"
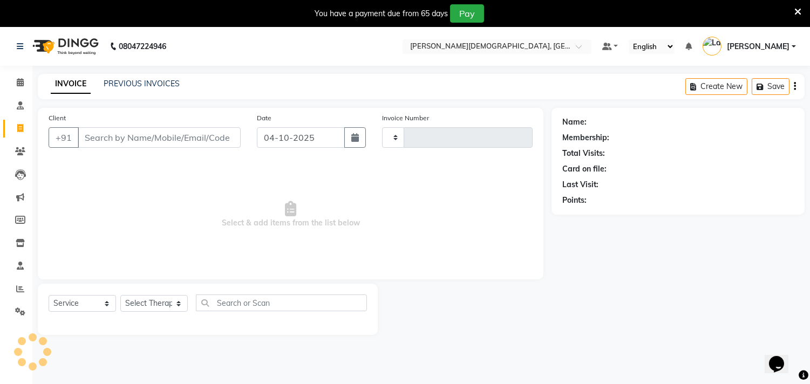
scroll to position [27, 0]
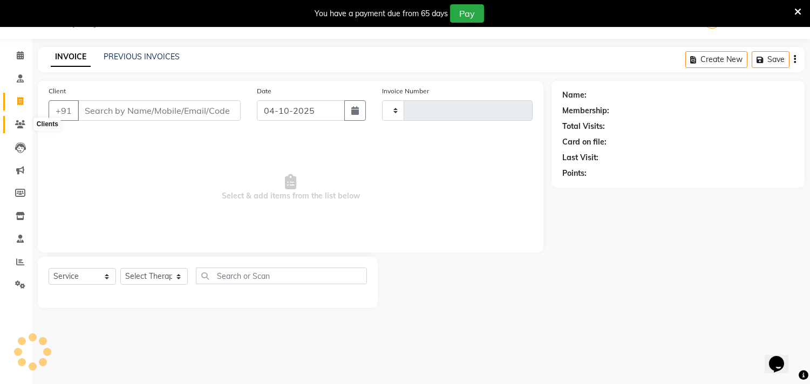
type input "0336"
select select "6810"
click at [135, 53] on link "PREVIOUS INVOICES" at bounding box center [142, 57] width 76 height 10
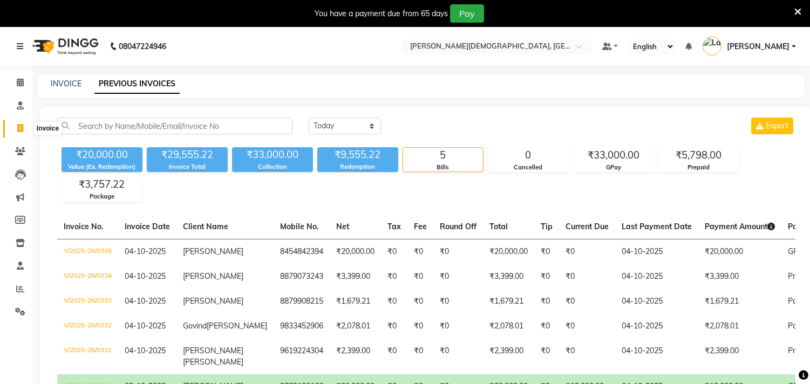
click at [19, 126] on icon at bounding box center [20, 128] width 6 height 8
select select "service"
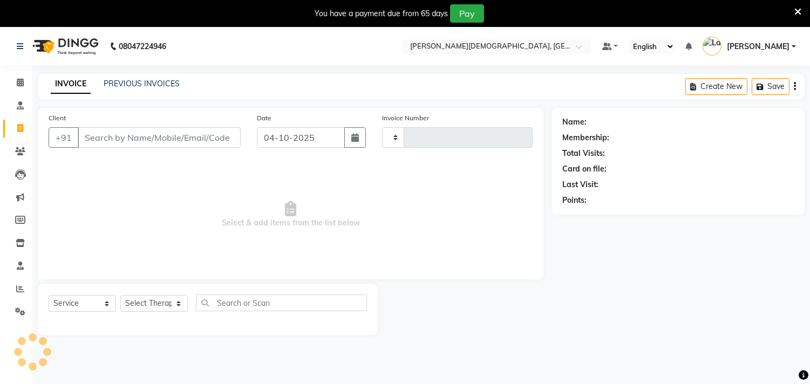
scroll to position [27, 0]
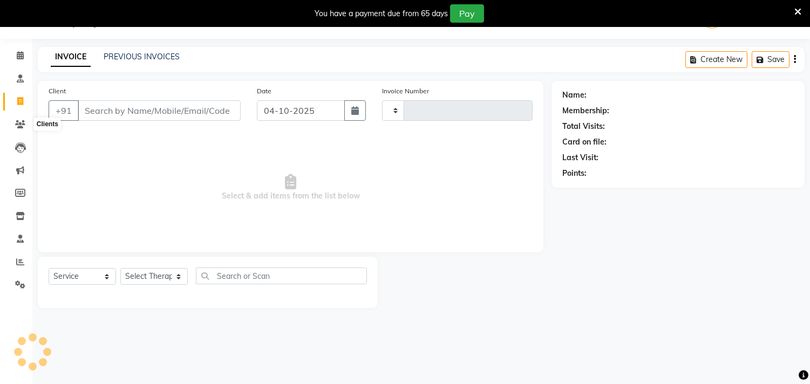
type input "0336"
select select "6810"
